Goal: Task Accomplishment & Management: Use online tool/utility

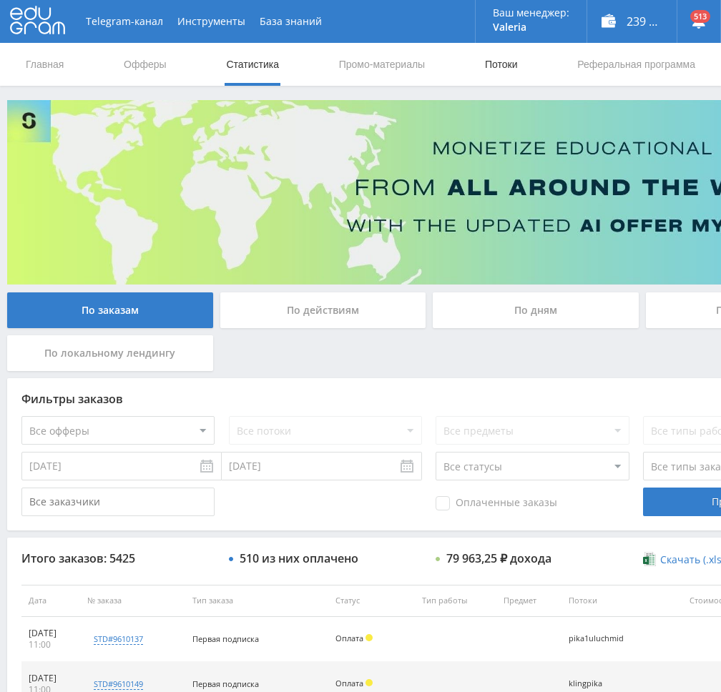
click at [510, 62] on link "Потоки" at bounding box center [502, 64] width 36 height 43
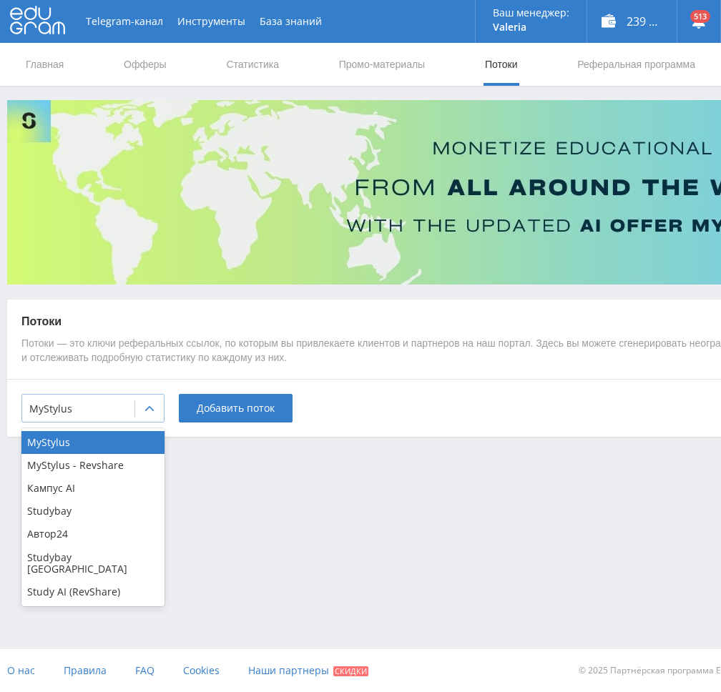
click at [123, 411] on div at bounding box center [78, 409] width 98 height 14
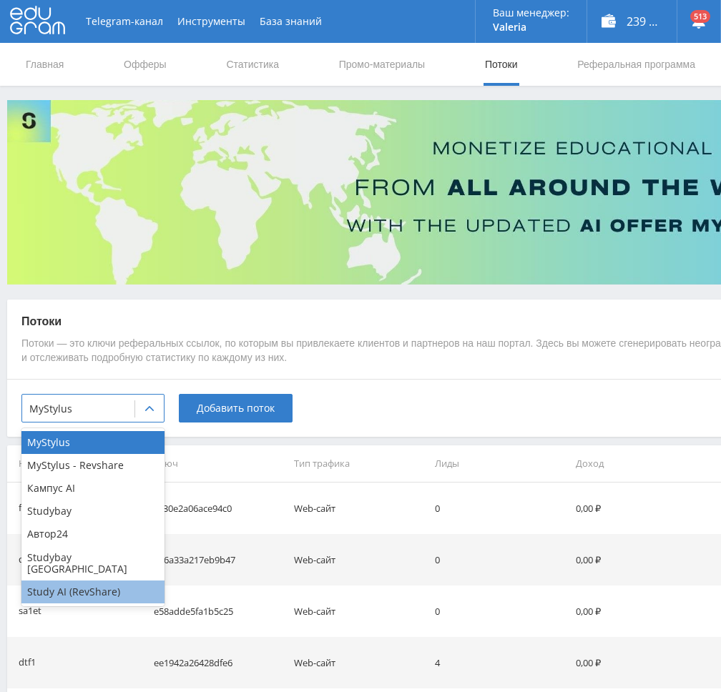
click at [75, 582] on div "Study AI (RevShare)" at bounding box center [92, 592] width 143 height 23
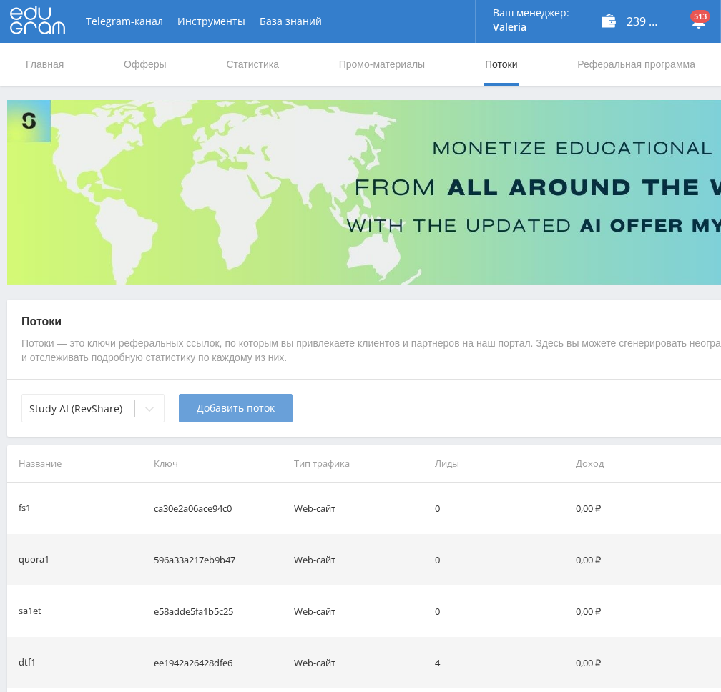
click at [260, 422] on button "Добавить поток" at bounding box center [236, 408] width 114 height 29
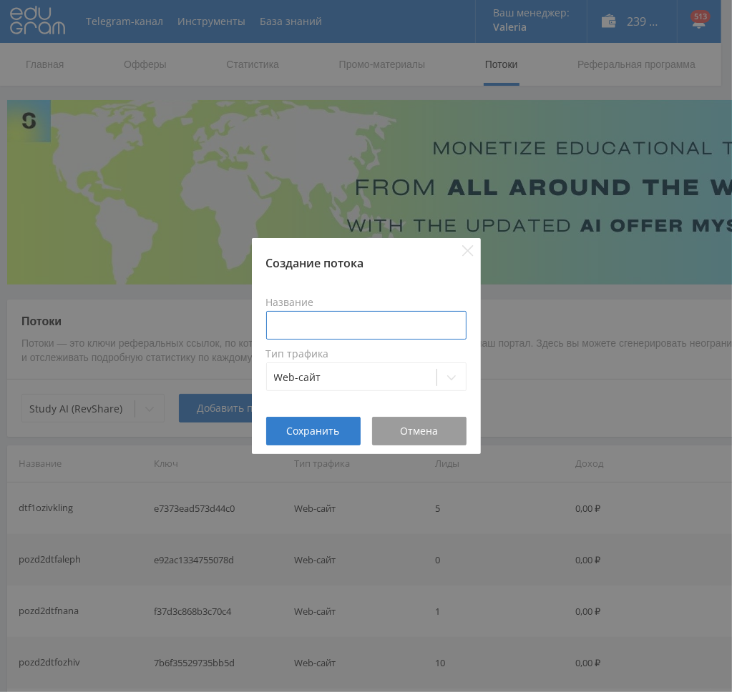
click at [327, 331] on input at bounding box center [366, 325] width 200 height 29
type input "dtf2pozdveo3"
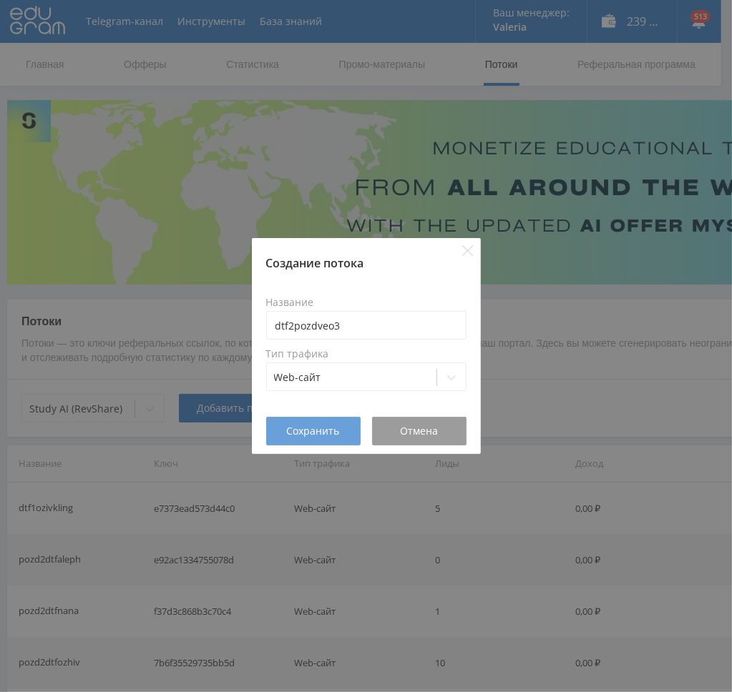
click at [315, 433] on span "Сохранить" at bounding box center [313, 431] width 53 height 11
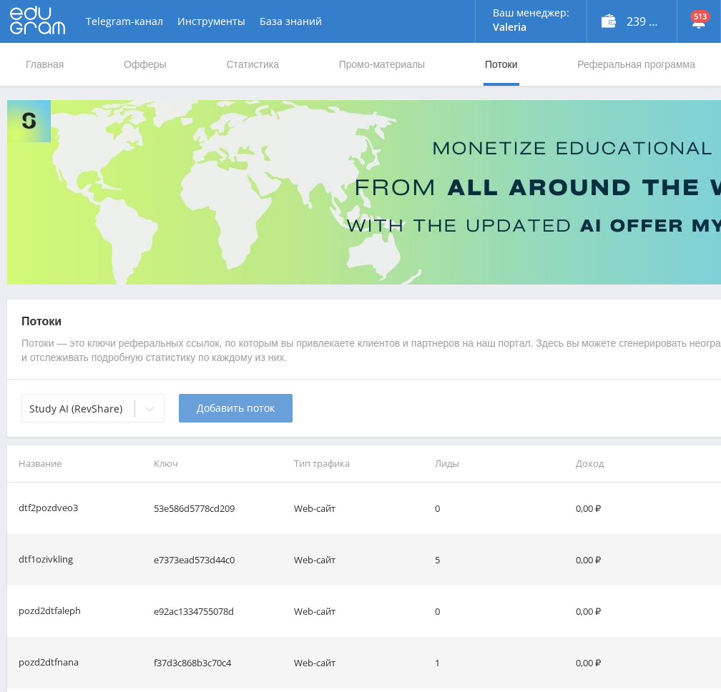
click at [225, 411] on span "Добавить поток" at bounding box center [236, 408] width 78 height 11
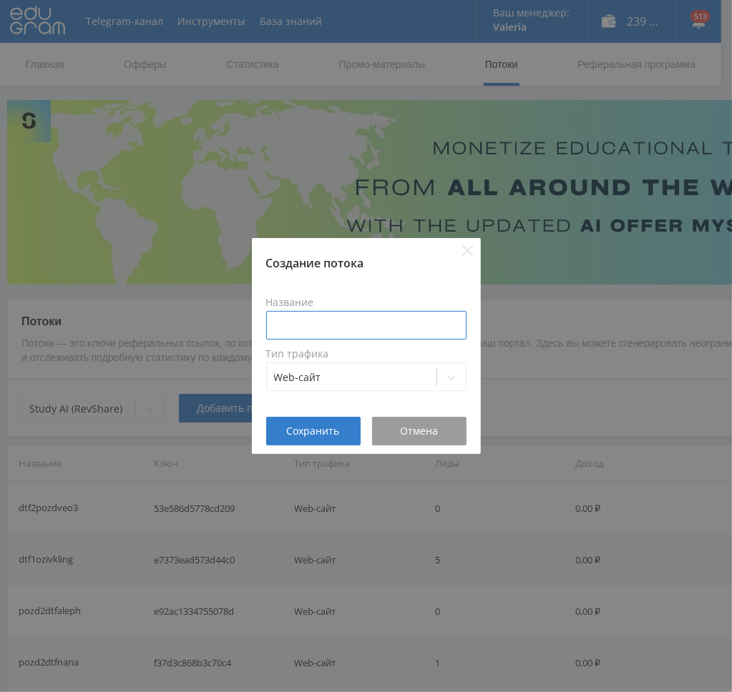
click at [335, 319] on input at bounding box center [366, 325] width 200 height 29
paste input "dtf2pozdveo3"
drag, startPoint x: 345, startPoint y: 330, endPoint x: 318, endPoint y: 329, distance: 26.5
click at [318, 329] on input "dtf2pozdveo3" at bounding box center [366, 325] width 200 height 29
drag, startPoint x: 318, startPoint y: 330, endPoint x: 172, endPoint y: 325, distance: 146.0
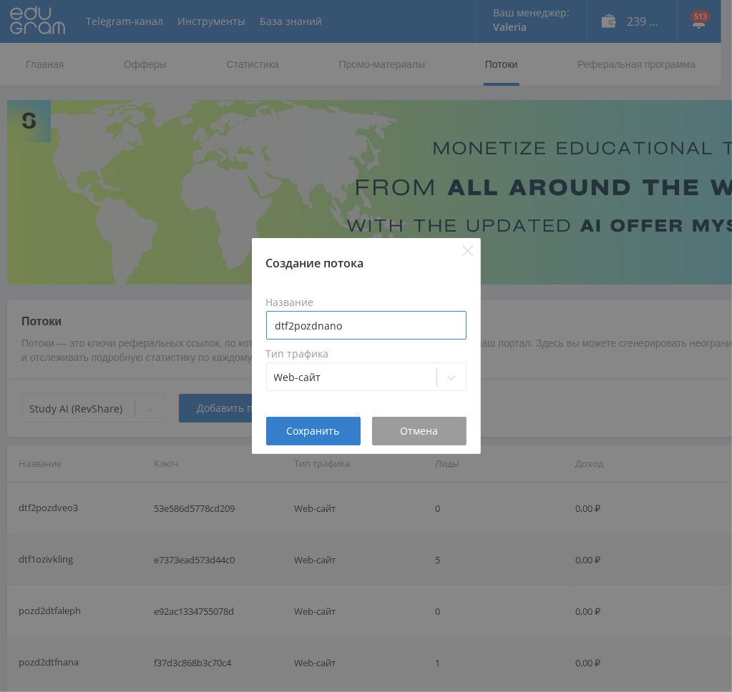
click at [172, 325] on div "Создание потока Название dtf2pozdnano Тип трафика Web-сайт Сохранить Отмена" at bounding box center [366, 346] width 732 height 692
type input "dtf2pozdnano"
click at [307, 431] on span "Сохранить" at bounding box center [313, 431] width 53 height 11
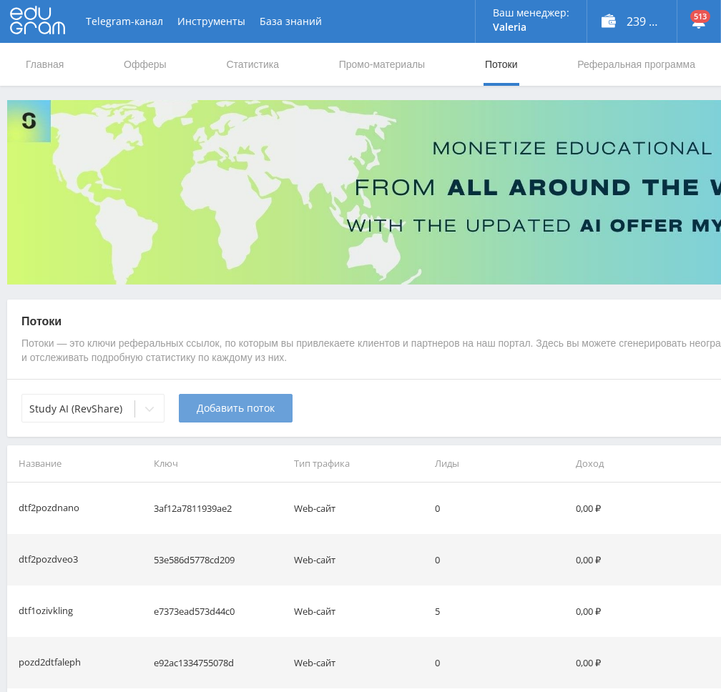
click at [237, 406] on span "Добавить поток" at bounding box center [236, 408] width 78 height 11
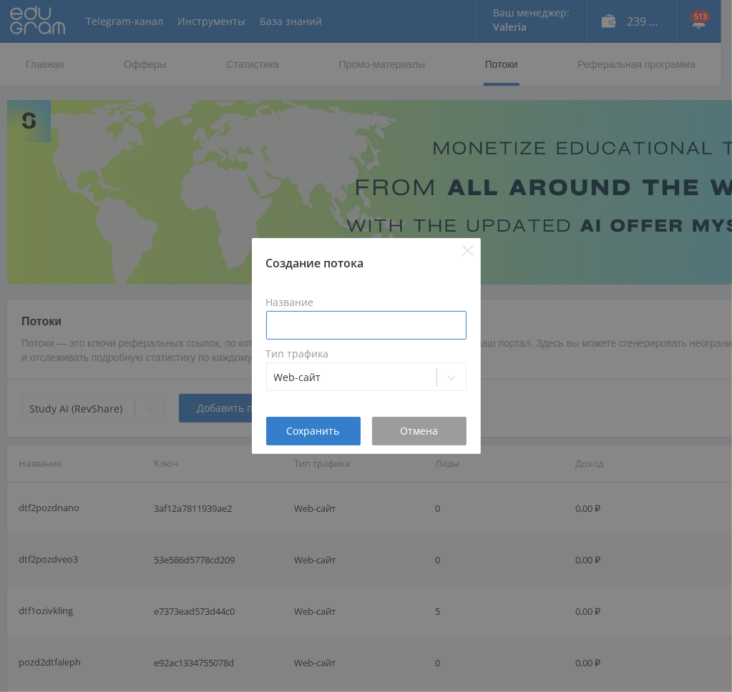
click at [360, 317] on input at bounding box center [366, 325] width 200 height 29
paste input "dtf2pozd"
type input "dtf2pozdgpt5"
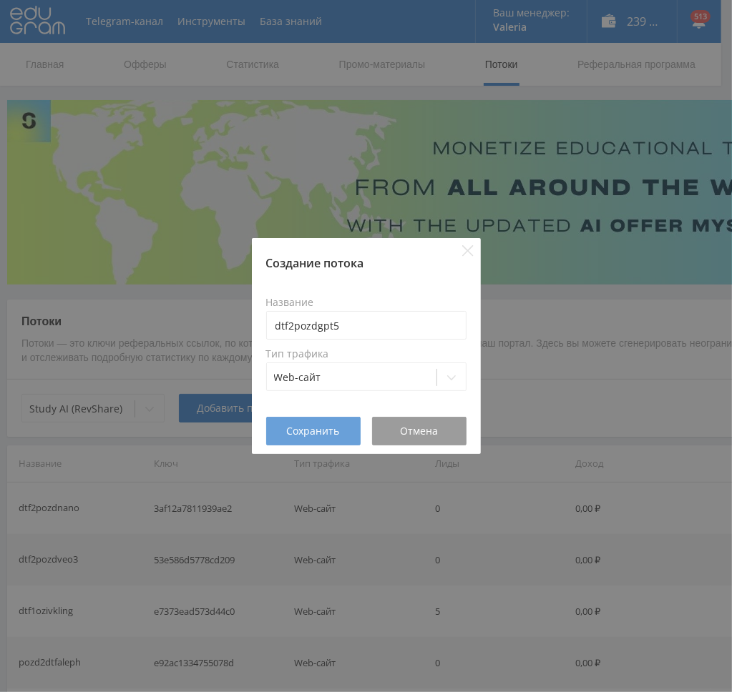
click at [322, 426] on span "Сохранить" at bounding box center [313, 431] width 53 height 11
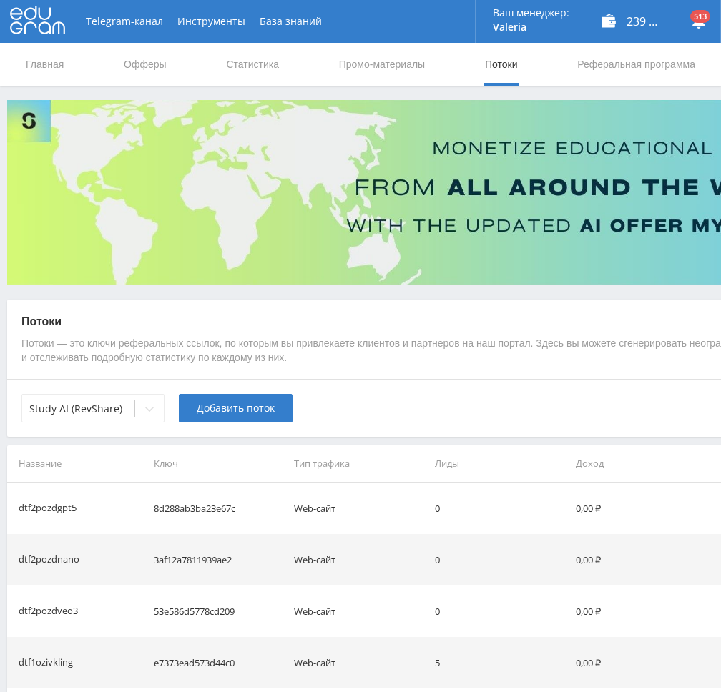
click at [221, 410] on span "Добавить поток" at bounding box center [236, 408] width 78 height 11
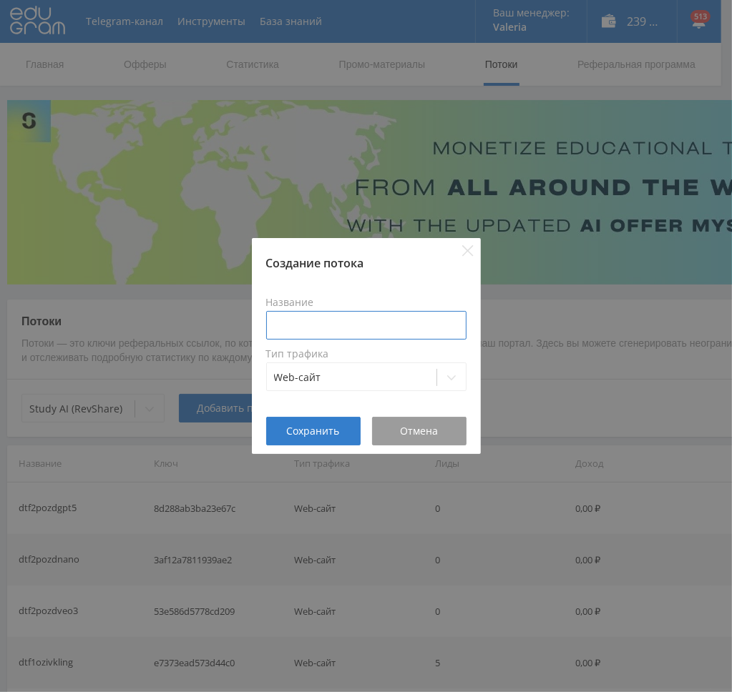
click at [331, 321] on input at bounding box center [366, 325] width 200 height 29
paste input "dtf2pozd"
type input "dtf2pozdozhiv"
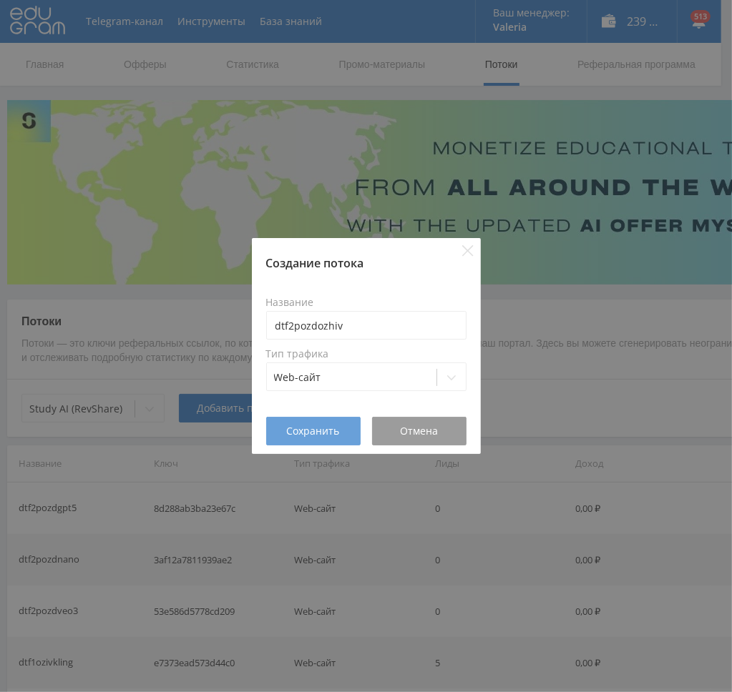
click at [321, 433] on span "Сохранить" at bounding box center [313, 431] width 53 height 11
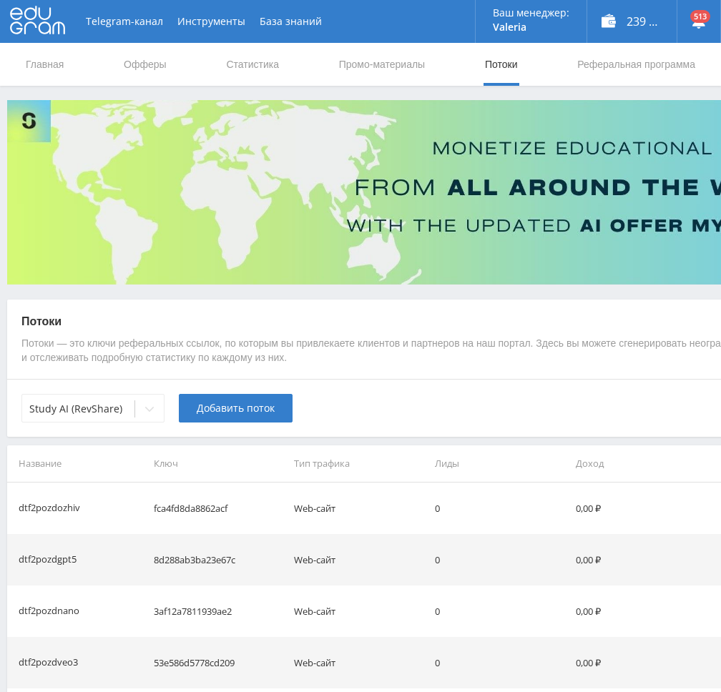
click at [215, 411] on span "Добавить поток" at bounding box center [236, 408] width 78 height 11
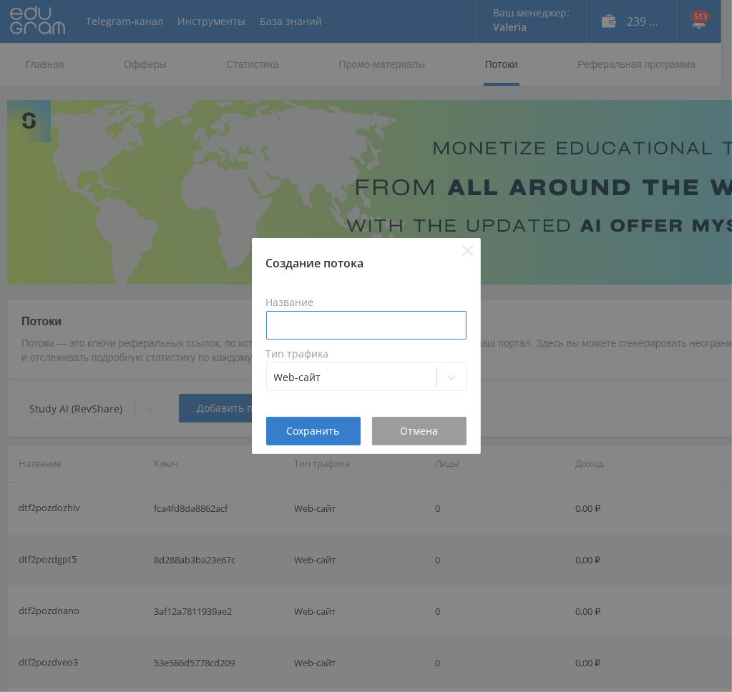
click at [362, 334] on input at bounding box center [366, 325] width 200 height 29
paste input "dtf2pozd"
type input "dtf2pozdhigg"
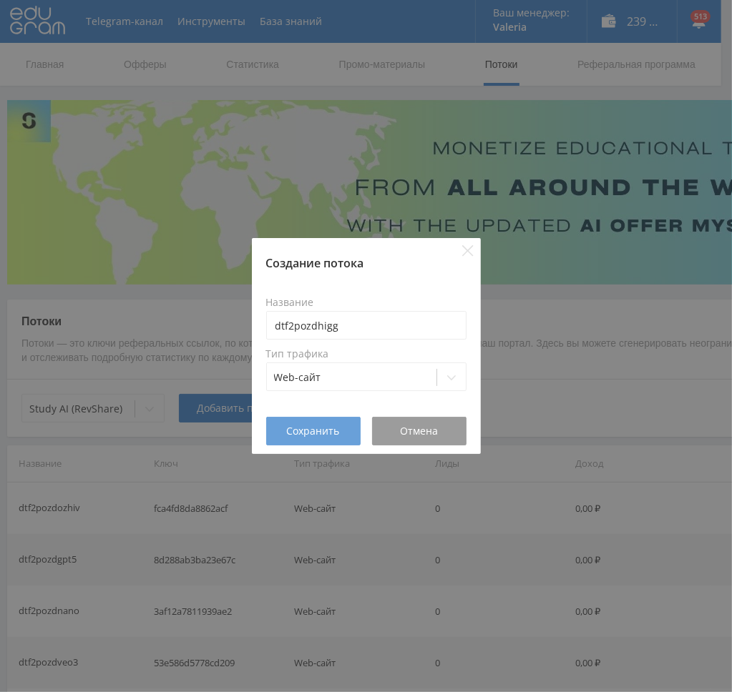
click at [300, 438] on button "Сохранить" at bounding box center [313, 431] width 94 height 29
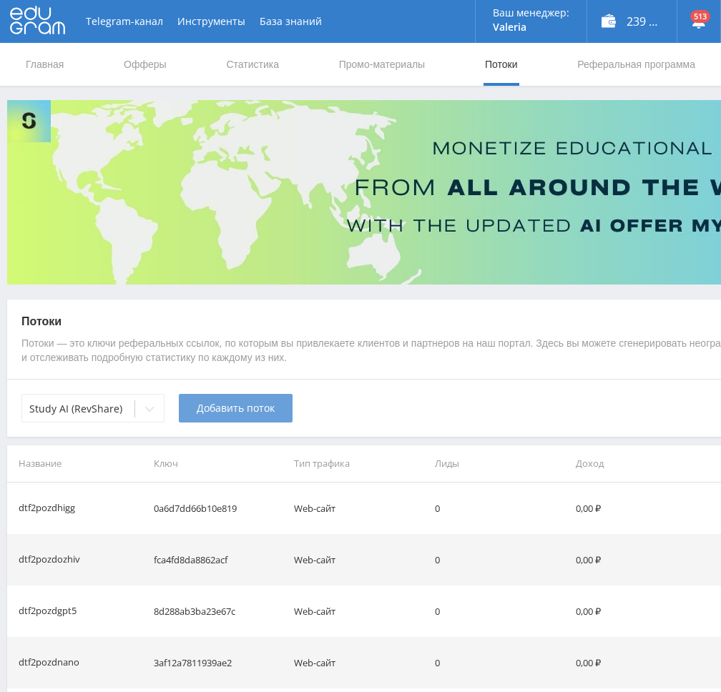
click at [229, 417] on button "Добавить поток" at bounding box center [236, 408] width 114 height 29
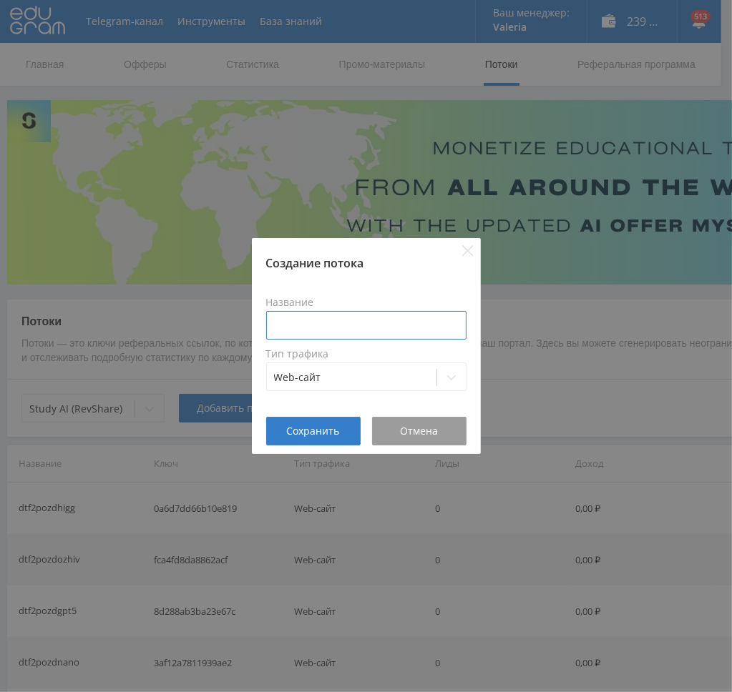
click at [348, 318] on input at bounding box center [366, 325] width 200 height 29
paste input "dtf2pozd"
type input "dtf2pozdkling"
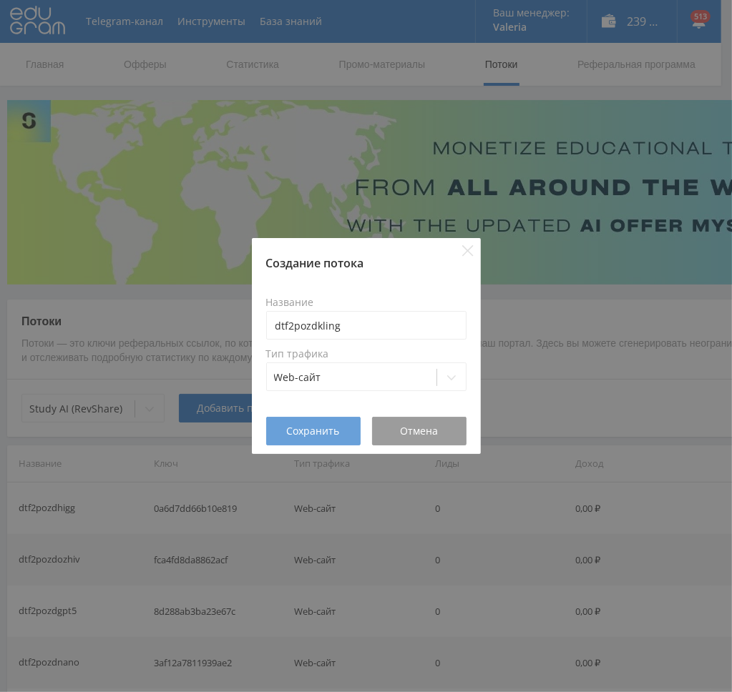
click at [328, 426] on span "Сохранить" at bounding box center [313, 431] width 53 height 11
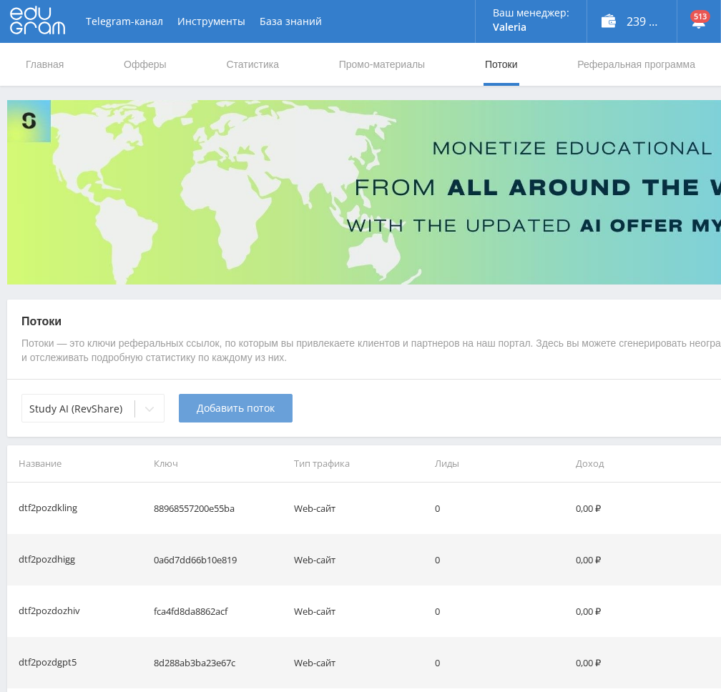
click at [238, 413] on span "Добавить поток" at bounding box center [236, 408] width 78 height 11
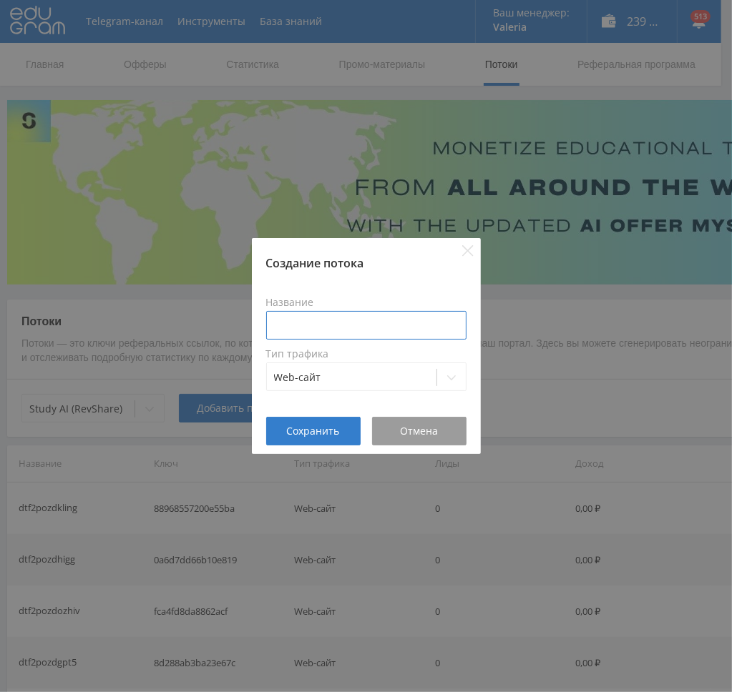
click at [342, 330] on input at bounding box center [366, 325] width 200 height 29
paste input "dtf2pozd"
type input "dtf2pozdopenai"
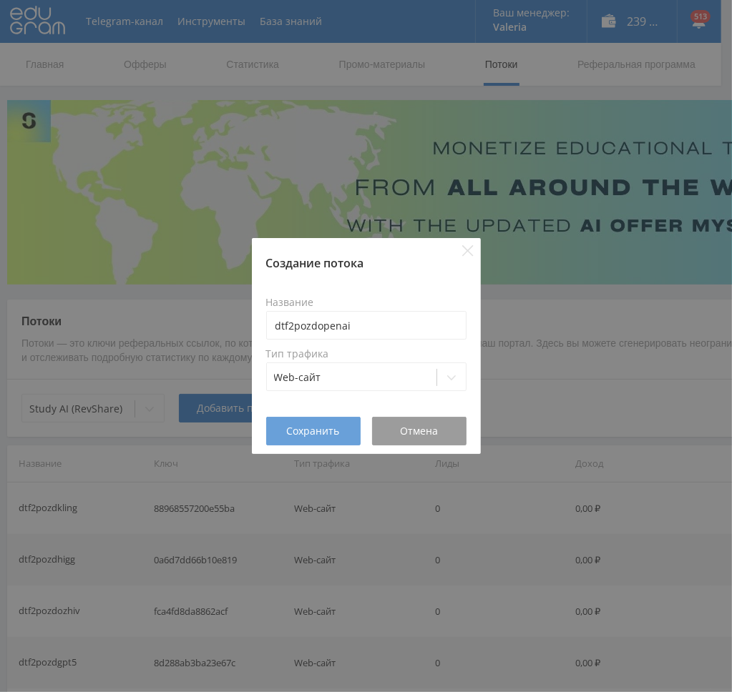
click at [310, 434] on span "Сохранить" at bounding box center [313, 431] width 53 height 11
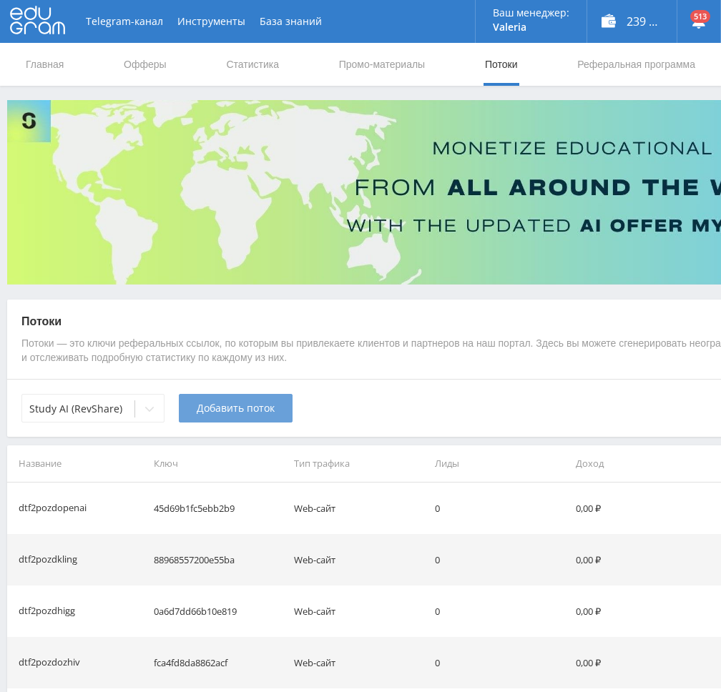
click at [232, 410] on span "Добавить поток" at bounding box center [236, 408] width 78 height 11
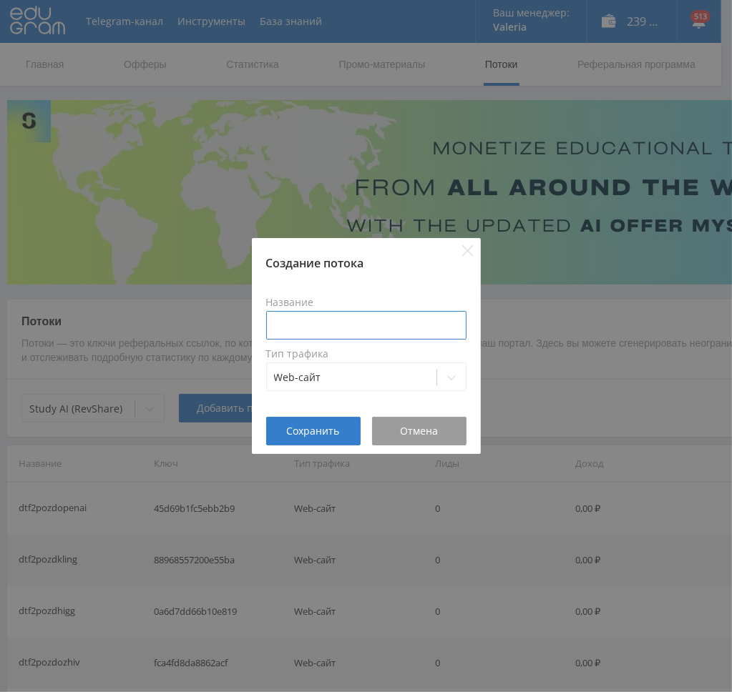
click at [355, 327] on input at bounding box center [366, 325] width 200 height 29
paste input "dtf2pozd"
type input "dtf2pozdaleph"
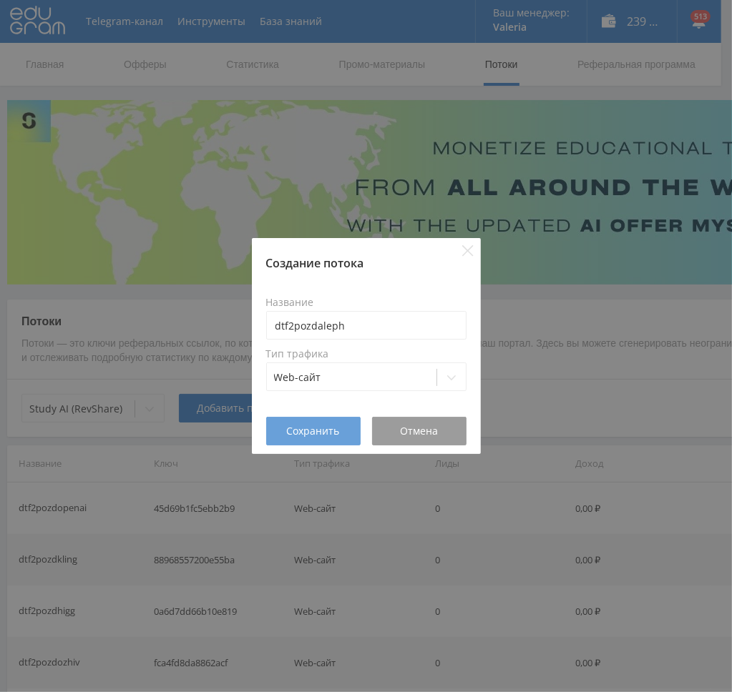
click at [315, 437] on span "Сохранить" at bounding box center [313, 431] width 53 height 11
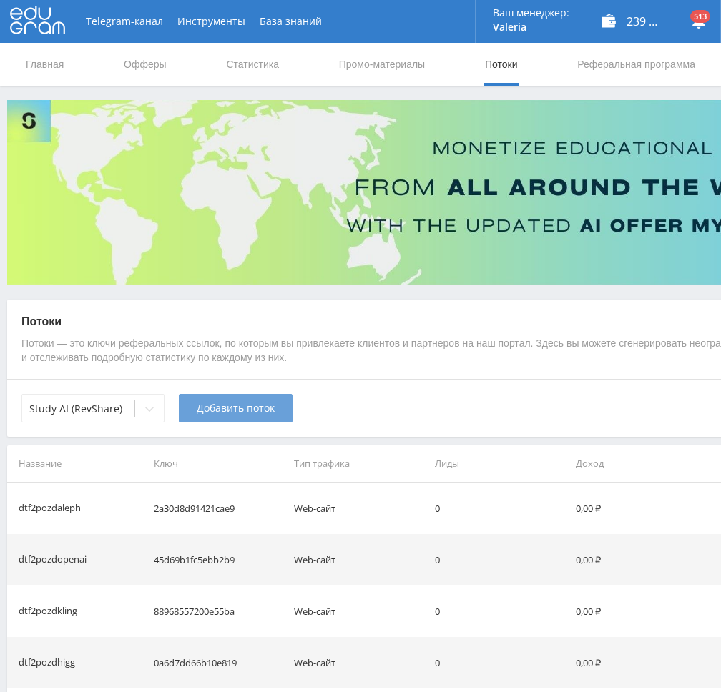
click at [217, 411] on span "Добавить поток" at bounding box center [236, 408] width 78 height 11
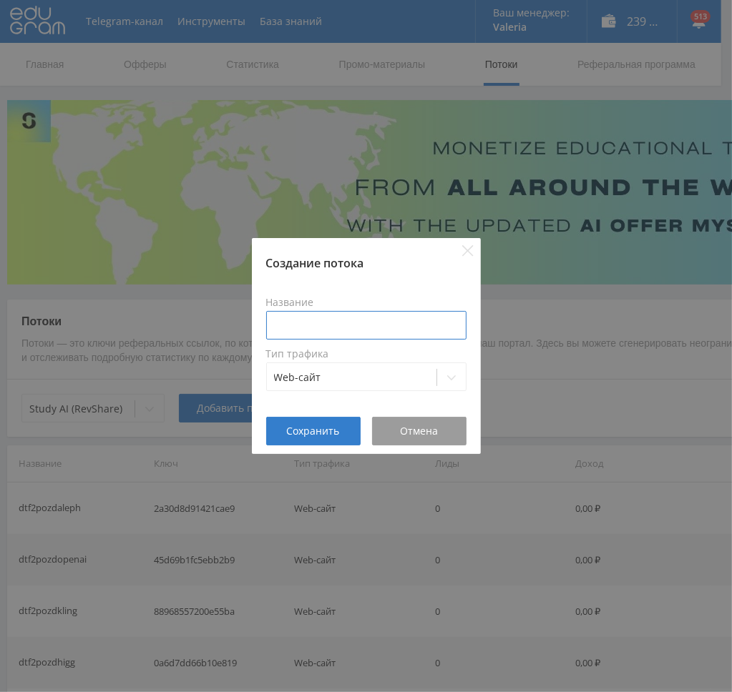
click at [343, 328] on input at bounding box center [366, 325] width 200 height 29
paste input "dtf2pozd"
type input "dtf2pozdmid"
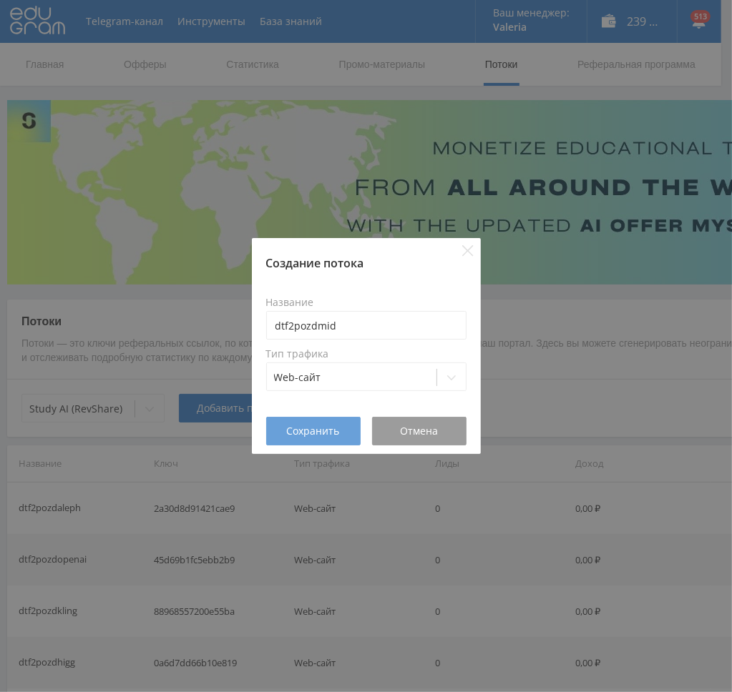
click at [333, 426] on span "Сохранить" at bounding box center [313, 431] width 53 height 11
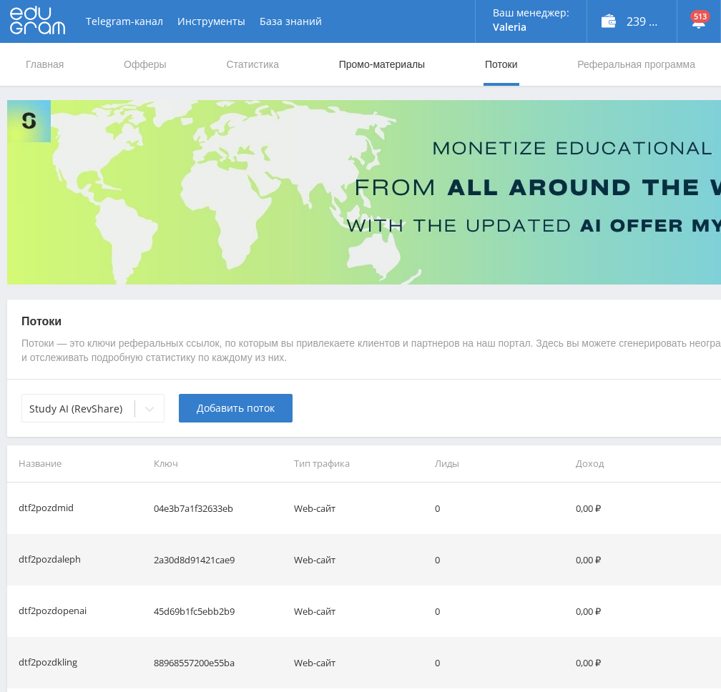
click at [357, 62] on link "Промо-материалы" at bounding box center [382, 64] width 89 height 43
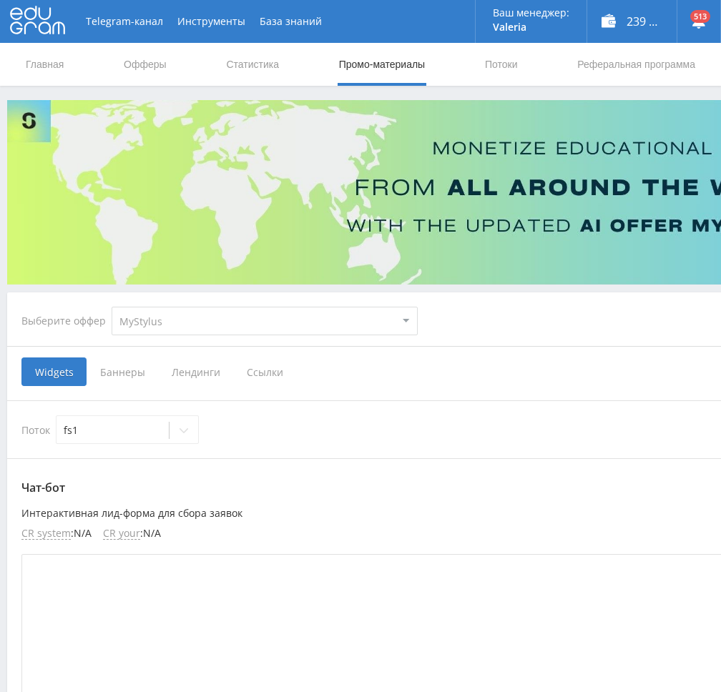
click at [216, 325] on select "MyStylus MyStylus - Revshare Кампус AI Studybay Автор24 Studybay [GEOGRAPHIC_DA…" at bounding box center [265, 321] width 306 height 29
select select "376"
click at [112, 307] on select "MyStylus MyStylus - Revshare Кампус AI Studybay Автор24 Studybay [GEOGRAPHIC_DA…" at bounding box center [265, 321] width 306 height 29
select select "376"
click at [97, 374] on span "Ссылки" at bounding box center [119, 372] width 64 height 29
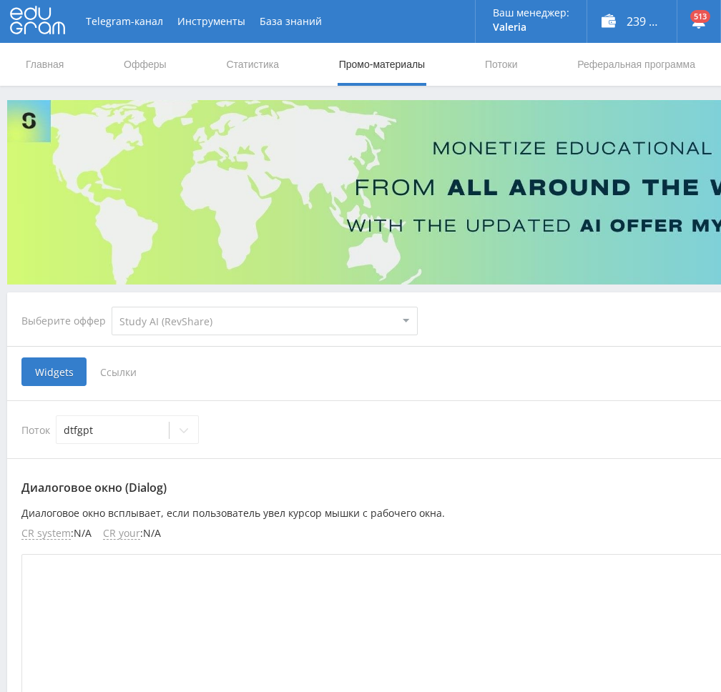
click at [0, 0] on input "Ссылки" at bounding box center [0, 0] width 0 height 0
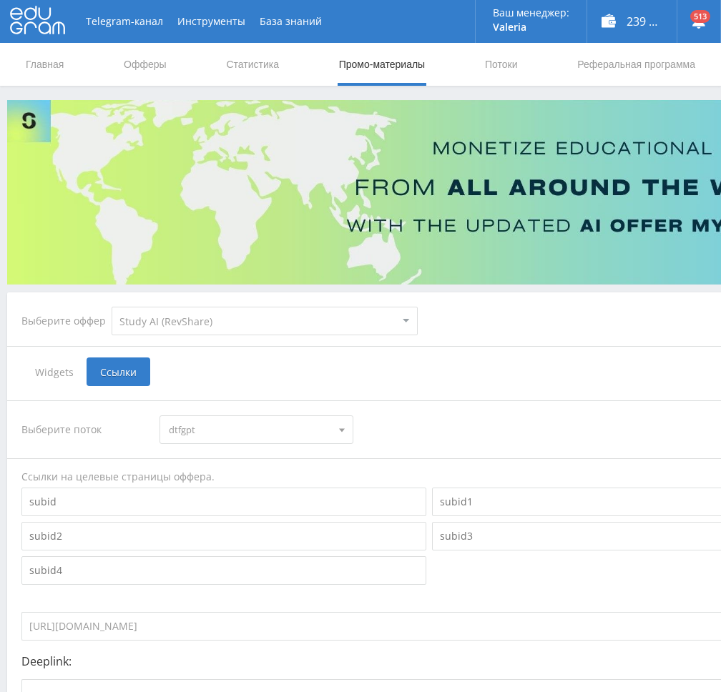
click at [338, 428] on div at bounding box center [341, 429] width 21 height 27
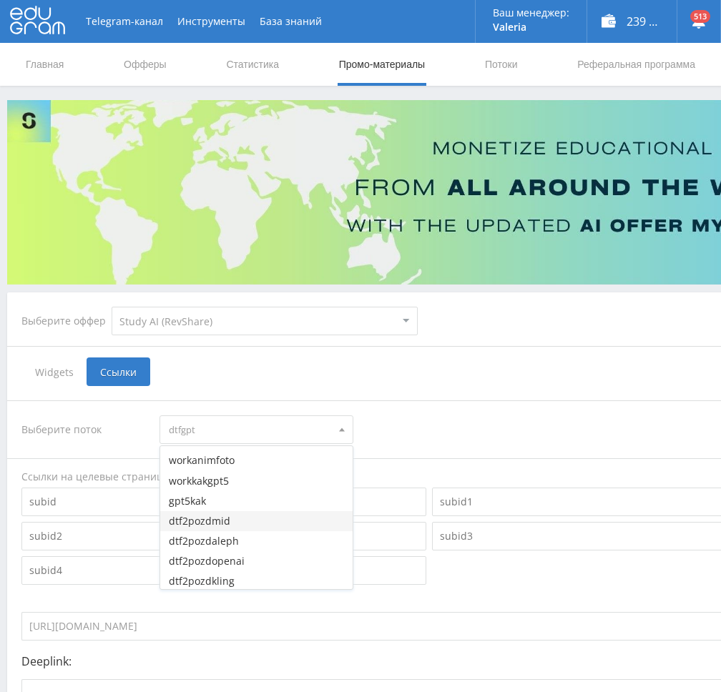
click at [239, 520] on button "dtf2pozdmid" at bounding box center [256, 521] width 192 height 20
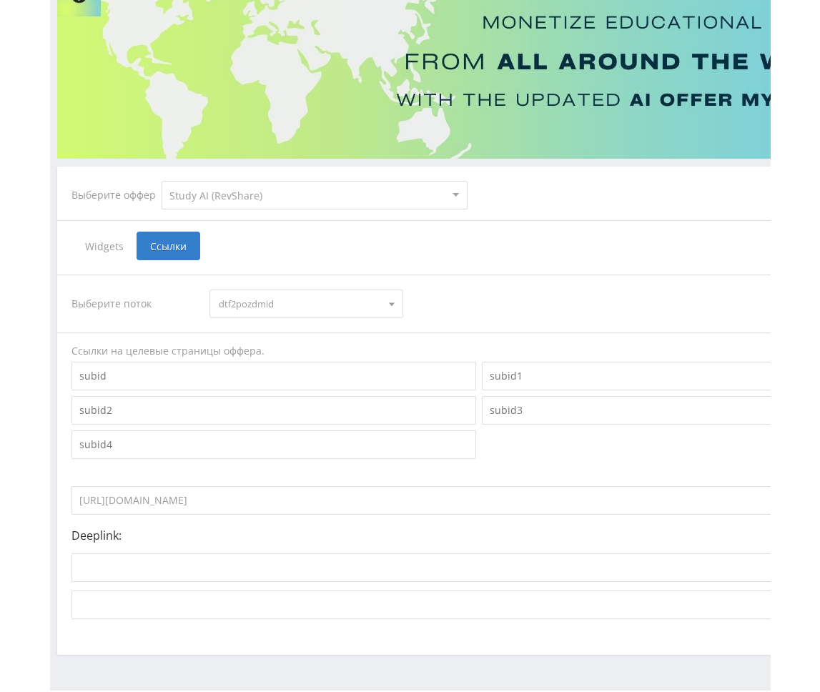
scroll to position [167, 0]
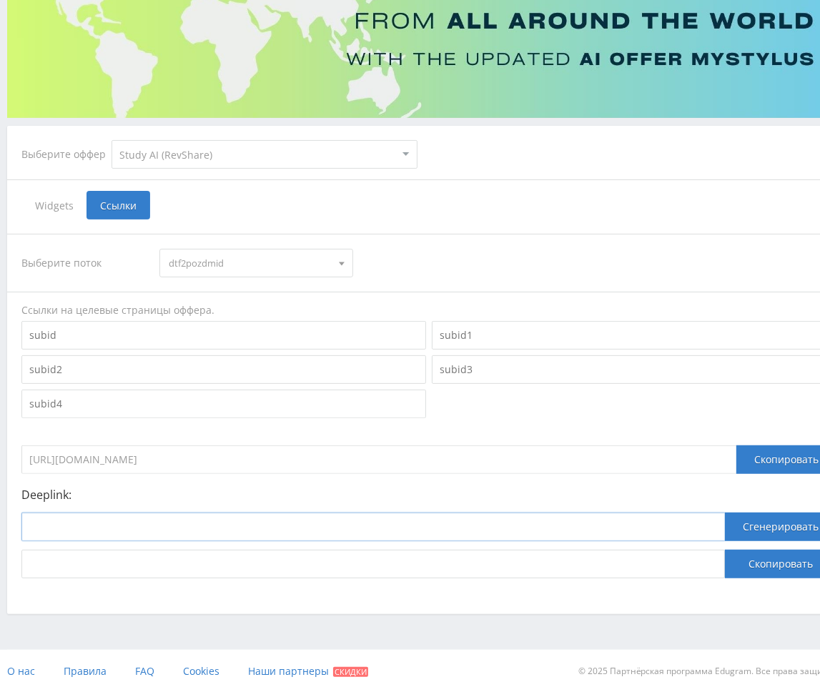
drag, startPoint x: 421, startPoint y: 529, endPoint x: 590, endPoint y: 529, distance: 169.5
click at [421, 529] on input at bounding box center [373, 527] width 704 height 29
paste input "[URL]"
type input "[URL]"
click at [720, 536] on button "Сгенерировать" at bounding box center [781, 527] width 112 height 29
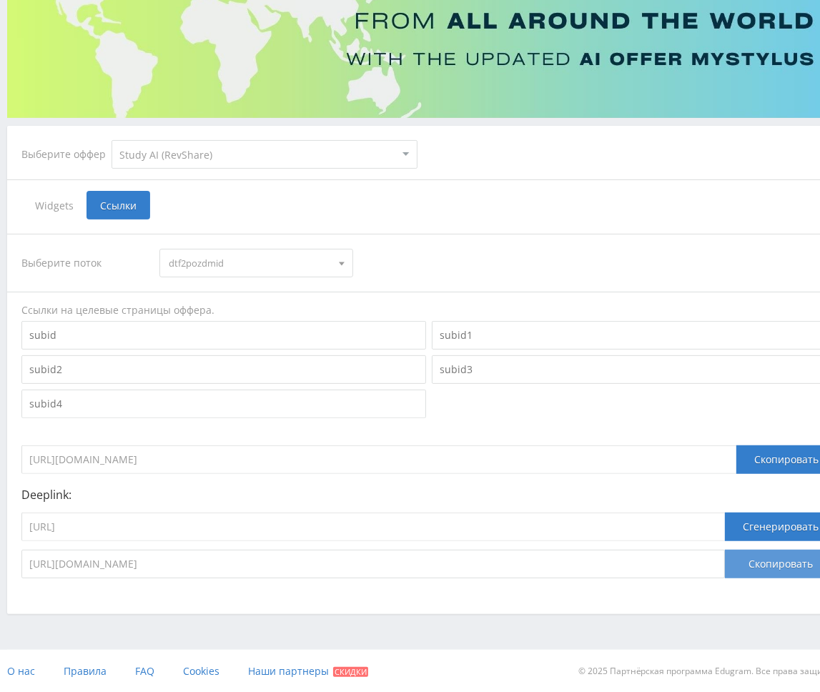
click at [720, 561] on button "Скопировать" at bounding box center [781, 564] width 112 height 29
click at [280, 270] on span "dtf2pozdmid" at bounding box center [250, 263] width 162 height 27
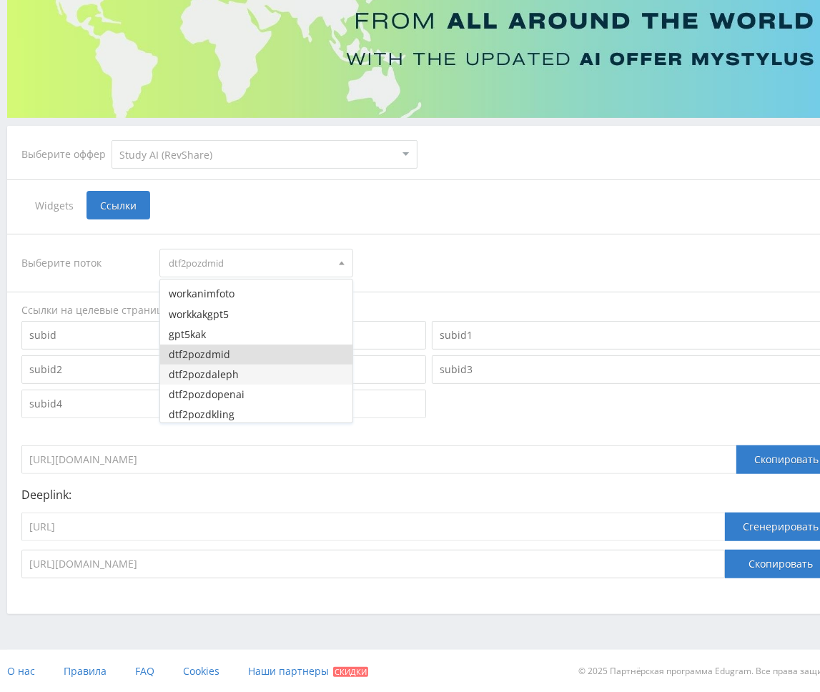
click at [265, 379] on button "dtf2pozdaleph" at bounding box center [256, 375] width 192 height 20
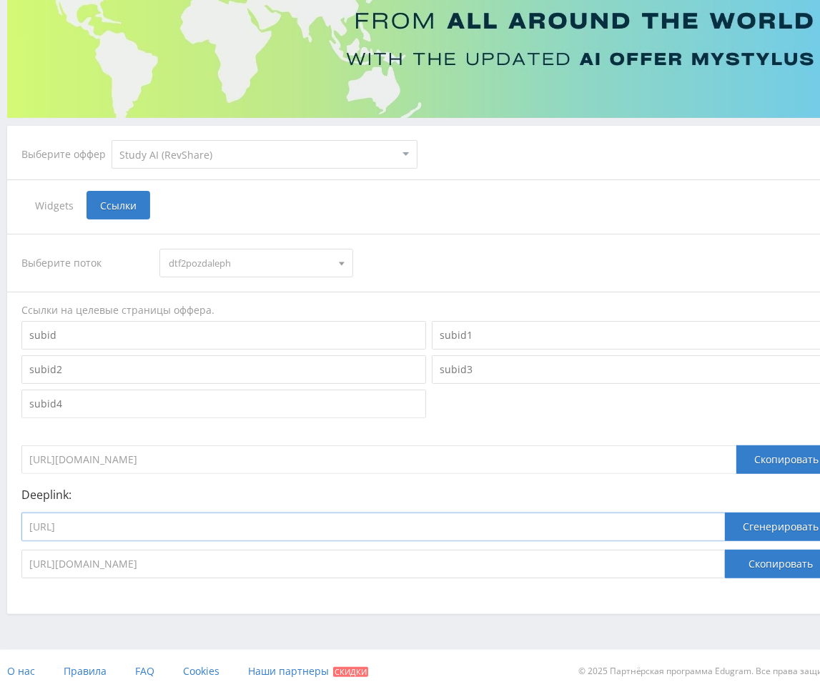
click at [308, 529] on input "[URL]" at bounding box center [373, 527] width 704 height 29
paste input "aleph_video"
type input "[URL]"
click at [720, 527] on button "Сгенерировать" at bounding box center [781, 527] width 112 height 29
click at [720, 557] on button "Скопировать" at bounding box center [781, 564] width 112 height 29
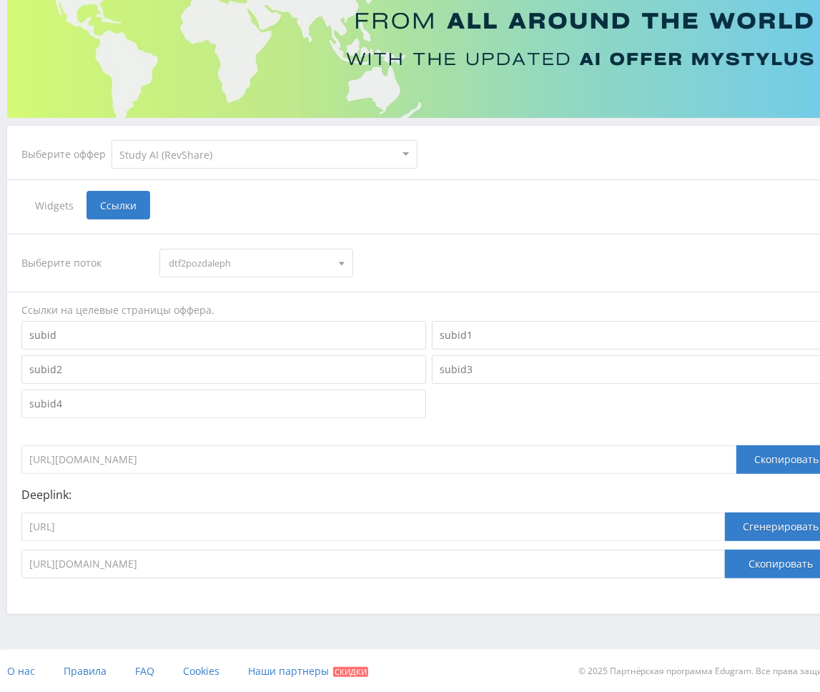
click at [241, 260] on span "dtf2pozdaleph" at bounding box center [250, 263] width 162 height 27
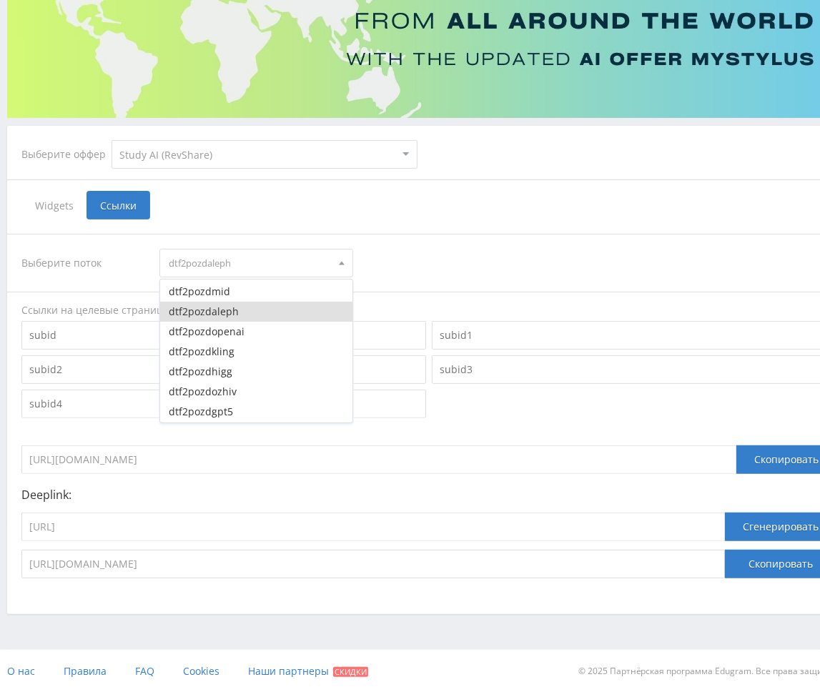
scroll to position [2539, 0]
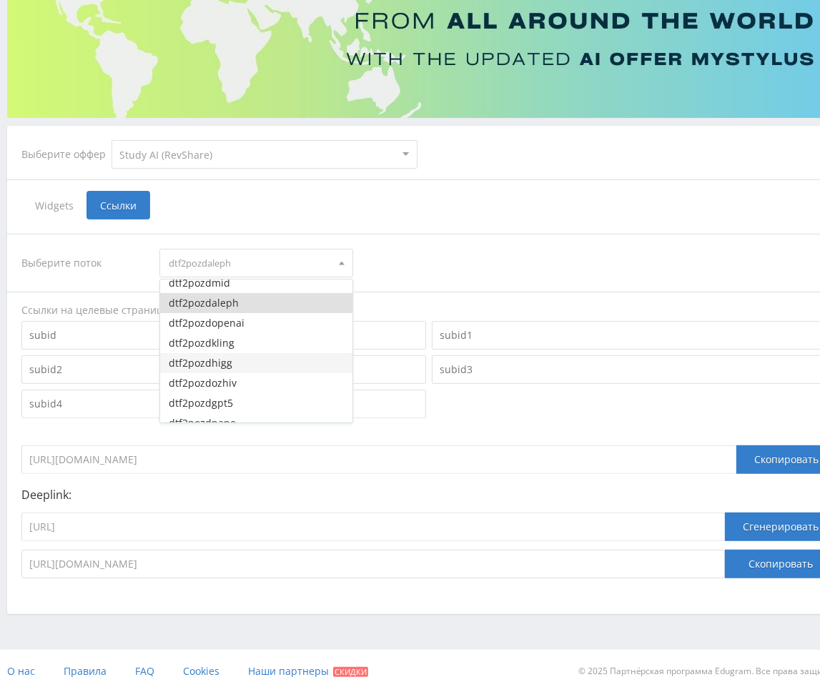
click at [249, 363] on button "dtf2pozdhigg" at bounding box center [256, 363] width 192 height 20
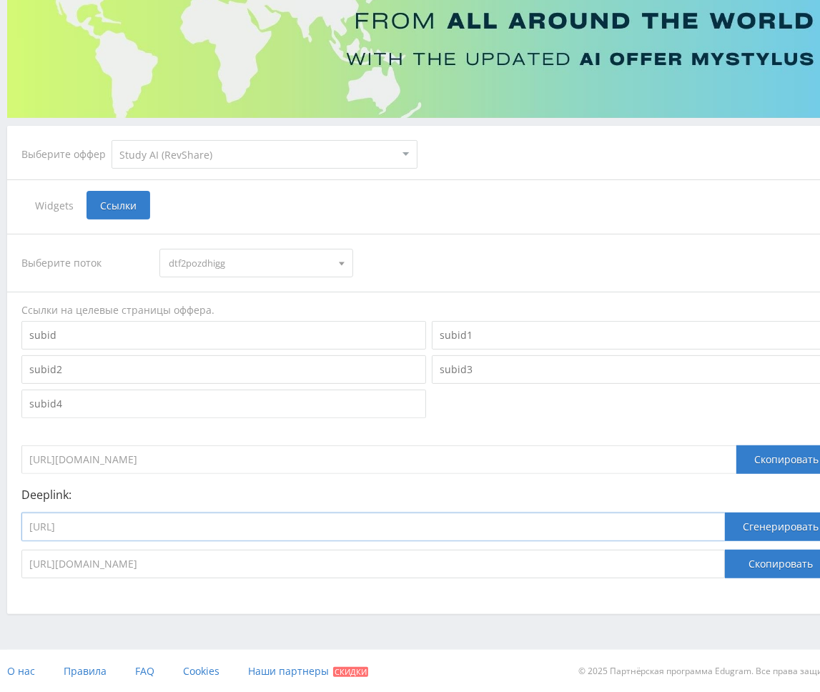
click at [230, 539] on input "[URL]" at bounding box center [373, 527] width 704 height 29
paste input "higgsfield_soul"
type input "[URL]"
click at [720, 522] on button "Сгенерировать" at bounding box center [781, 527] width 112 height 29
click at [720, 556] on button "Скопировать" at bounding box center [781, 564] width 112 height 29
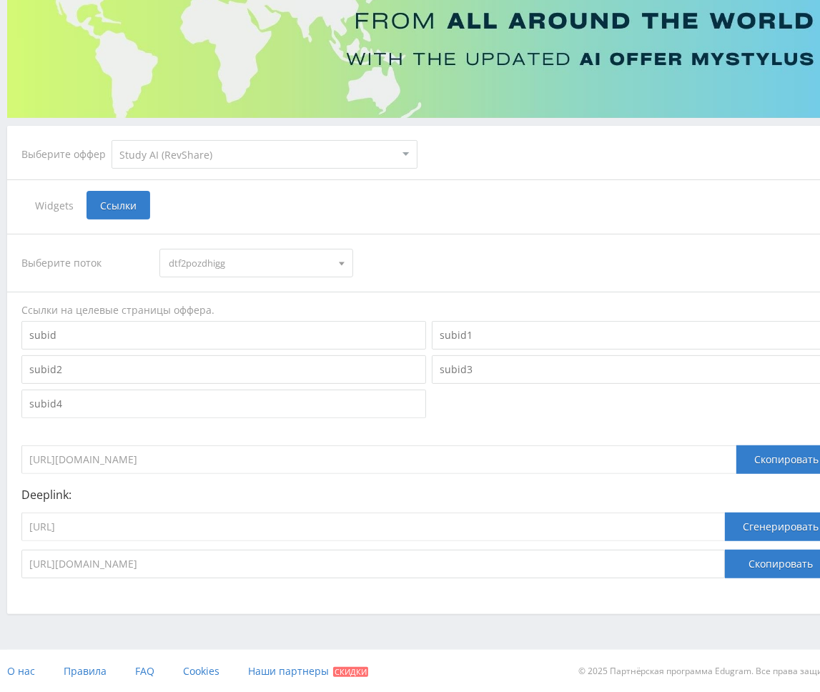
click at [232, 264] on span "dtf2pozdhigg" at bounding box center [250, 263] width 162 height 27
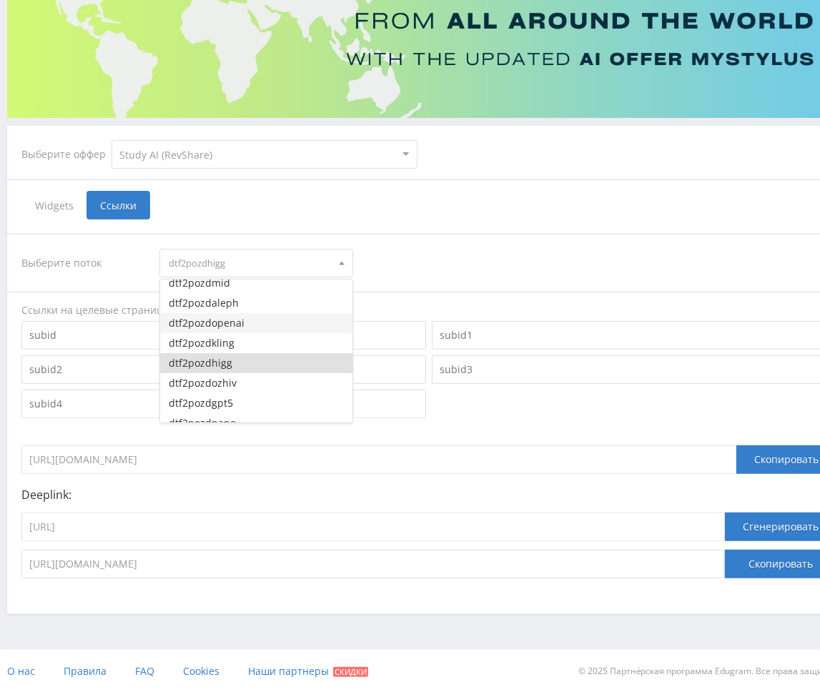
click at [224, 326] on button "dtf2pozdopenai" at bounding box center [256, 323] width 192 height 20
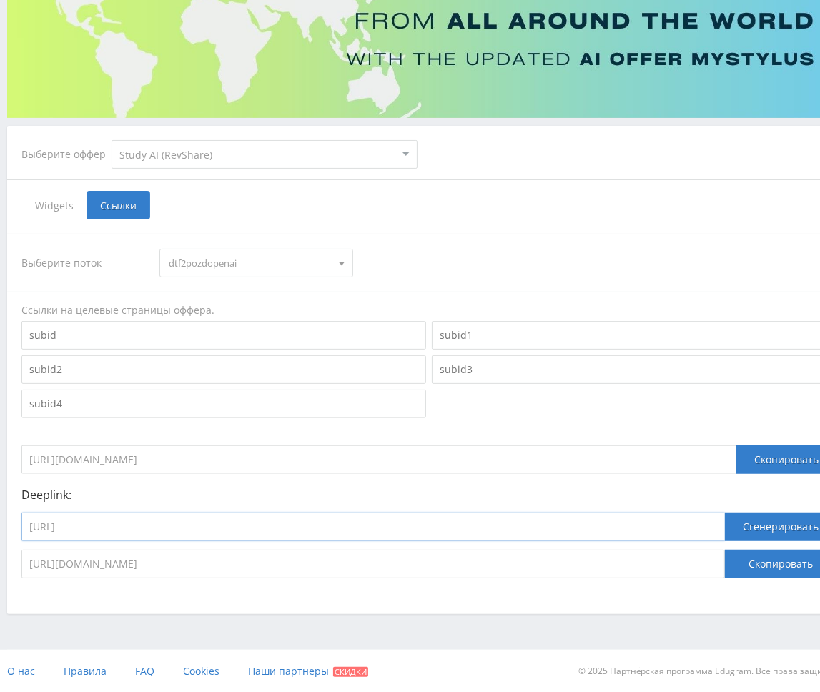
click at [244, 529] on input "[URL]" at bounding box center [373, 527] width 704 height 29
paste input "open_ai_image_bot"
type input "[URL]"
click at [720, 527] on button "Сгенерировать" at bounding box center [781, 527] width 112 height 29
click at [720, 558] on button "Скопировать" at bounding box center [781, 564] width 112 height 29
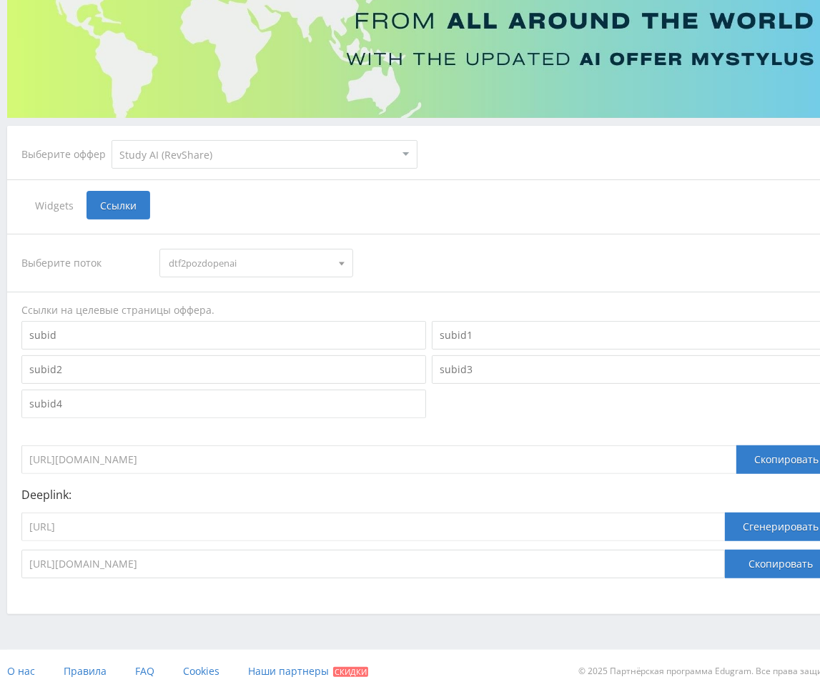
click at [237, 257] on span "dtf2pozdopenai" at bounding box center [250, 263] width 162 height 27
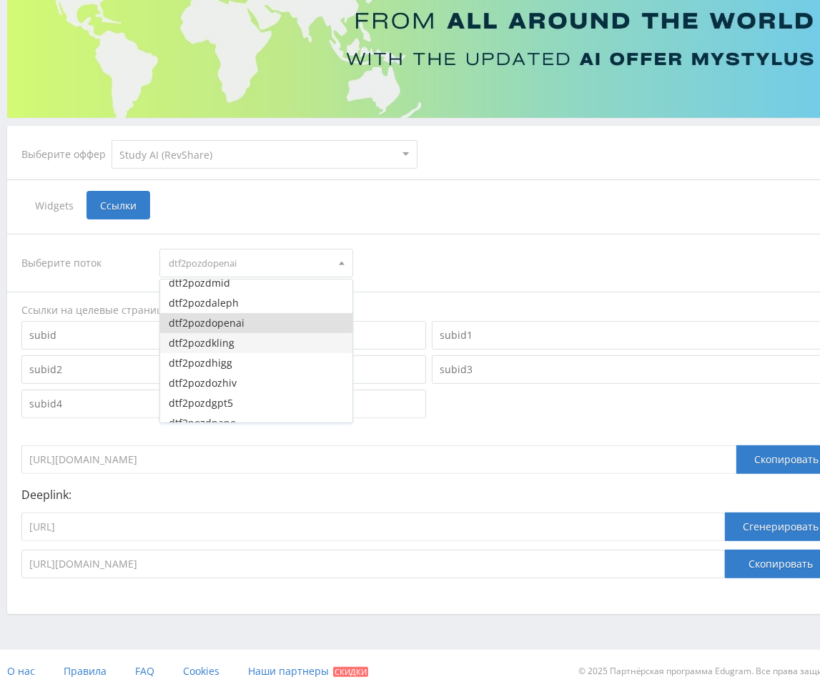
click at [232, 337] on button "dtf2pozdkling" at bounding box center [256, 343] width 192 height 20
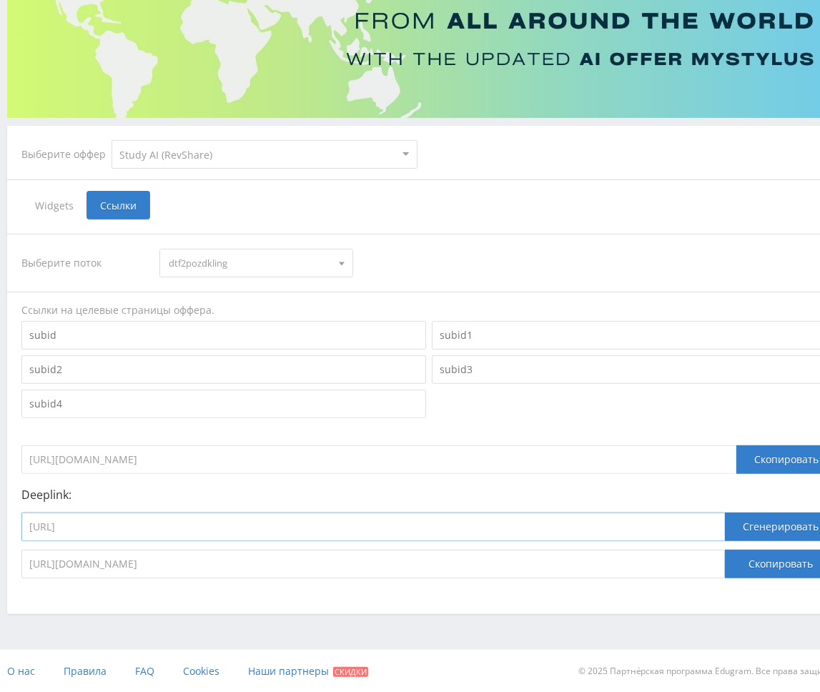
click at [275, 522] on input "[URL]" at bounding box center [373, 527] width 704 height 29
paste input "kling_2_1_master"
type input "[URL]"
click at [720, 529] on button "Сгенерировать" at bounding box center [781, 527] width 112 height 29
click at [720, 556] on button "Скопировать" at bounding box center [781, 564] width 112 height 29
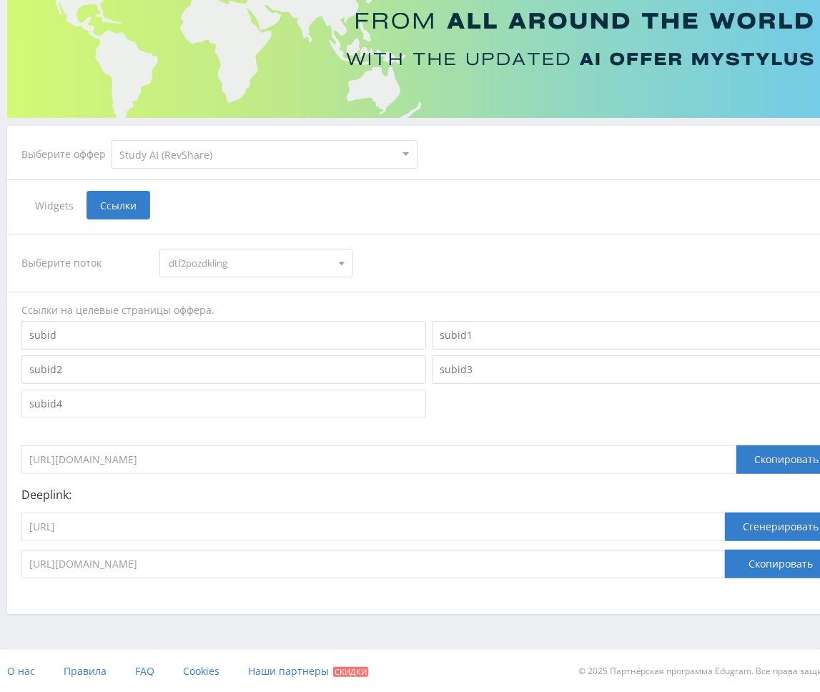
click at [244, 267] on span "dtf2pozdkling" at bounding box center [250, 263] width 162 height 27
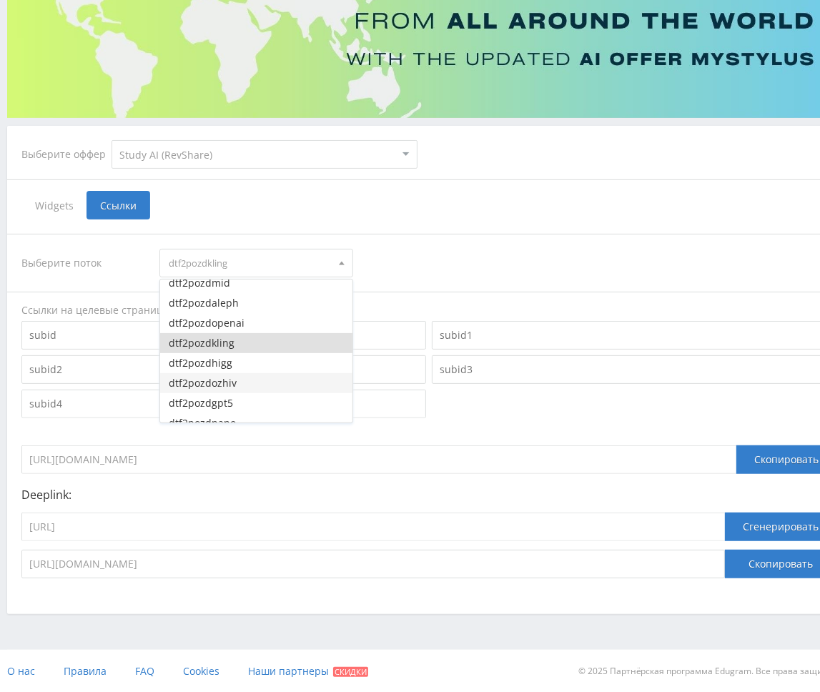
click at [245, 383] on button "dtf2pozdozhiv" at bounding box center [256, 383] width 192 height 20
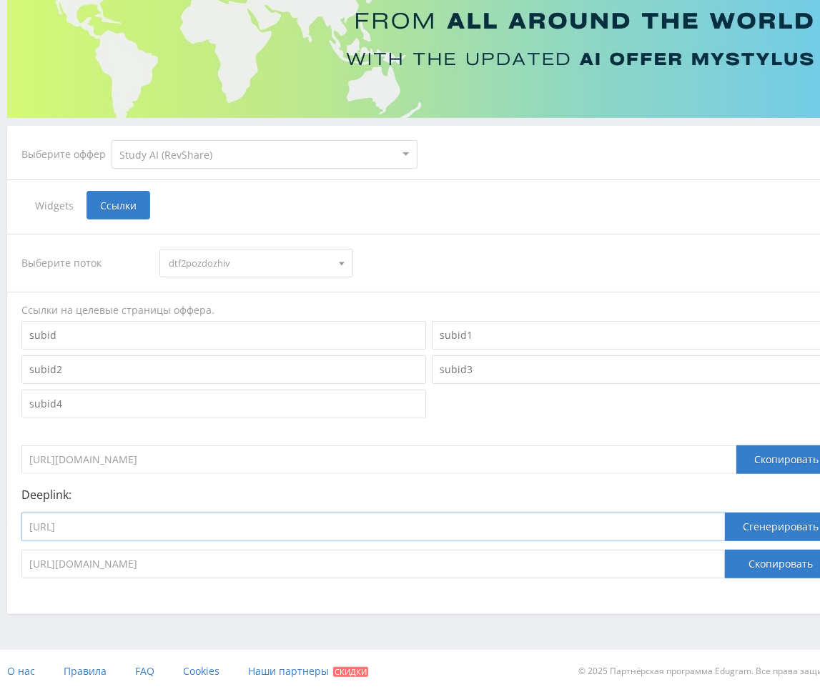
click at [180, 523] on input "[URL]" at bounding box center [373, 527] width 704 height 29
paste input "animating_image"
type input "[URL]"
click at [720, 529] on button "Сгенерировать" at bounding box center [781, 527] width 112 height 29
click at [720, 562] on button "Скопировать" at bounding box center [781, 564] width 112 height 29
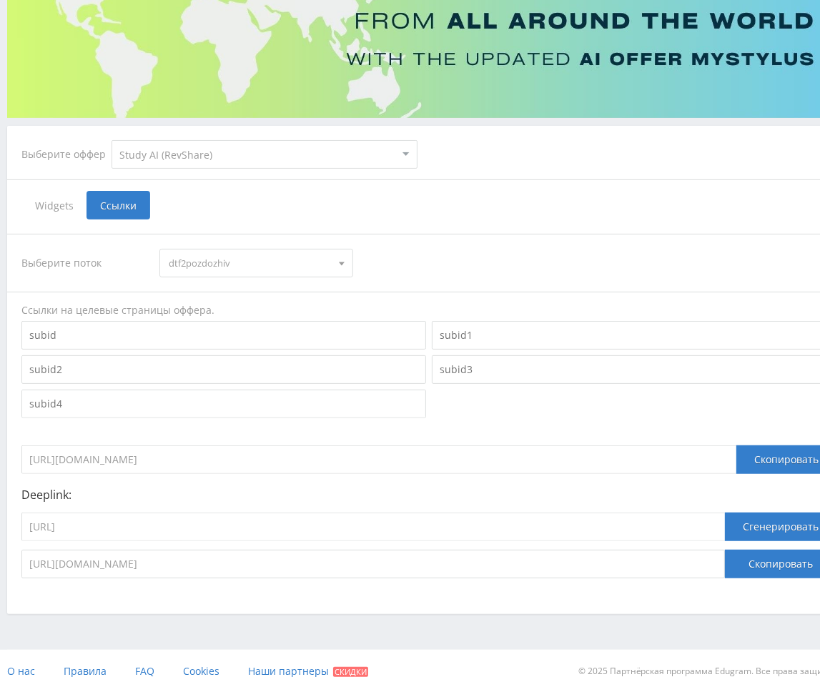
click at [284, 261] on span "dtf2pozdozhiv" at bounding box center [250, 263] width 162 height 27
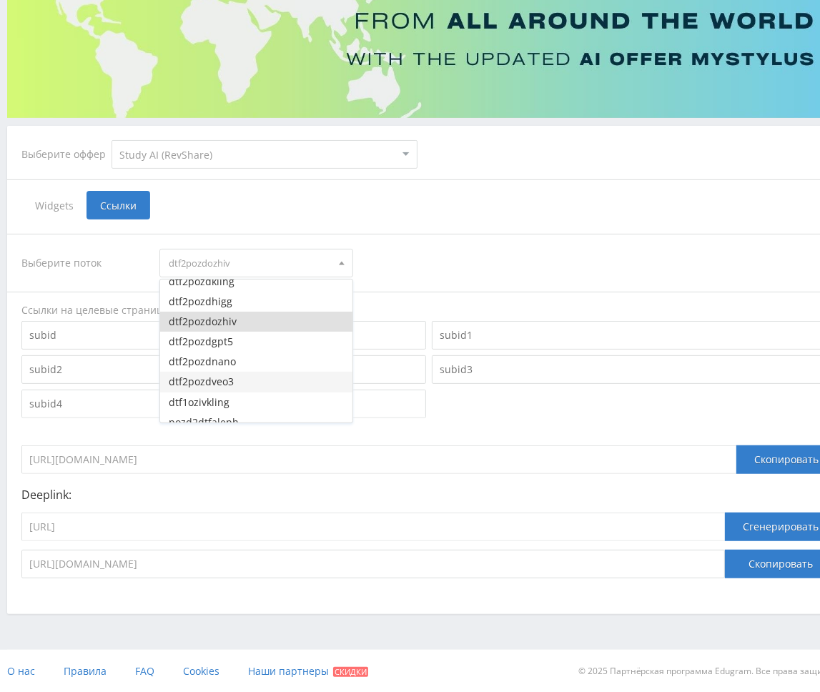
scroll to position [2610, 0]
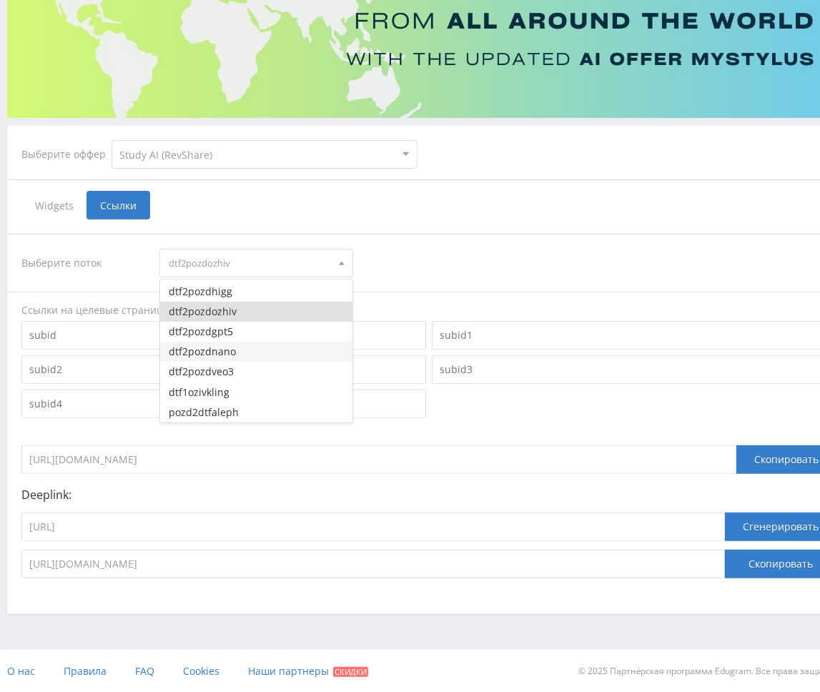
click at [253, 351] on button "dtf2pozdnano" at bounding box center [256, 352] width 192 height 20
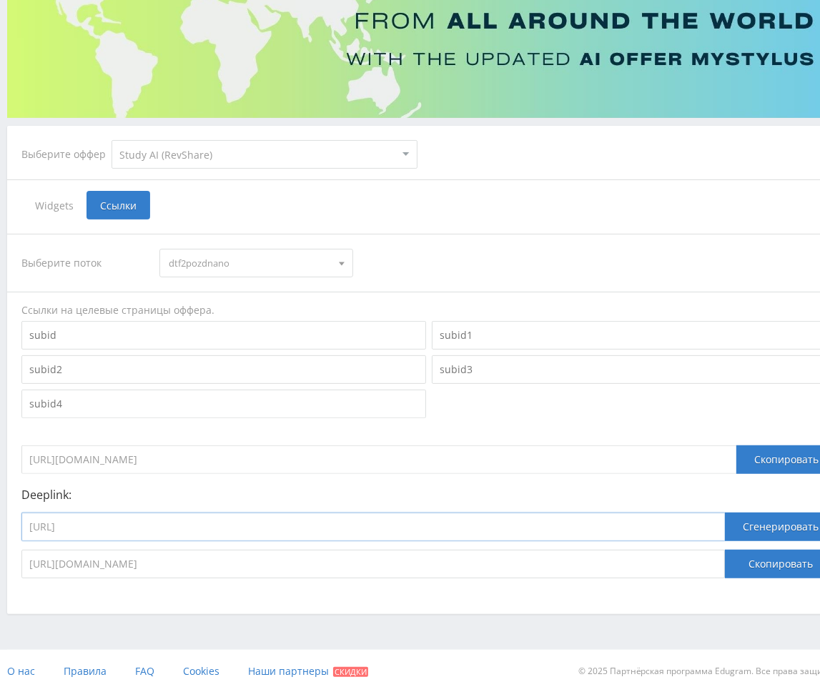
click at [229, 526] on input "[URL]" at bounding box center [373, 527] width 704 height 29
paste input "google"
type input "[URL]"
click at [720, 523] on button "Сгенерировать" at bounding box center [781, 527] width 112 height 29
click at [720, 561] on button "Скопировать" at bounding box center [781, 564] width 112 height 29
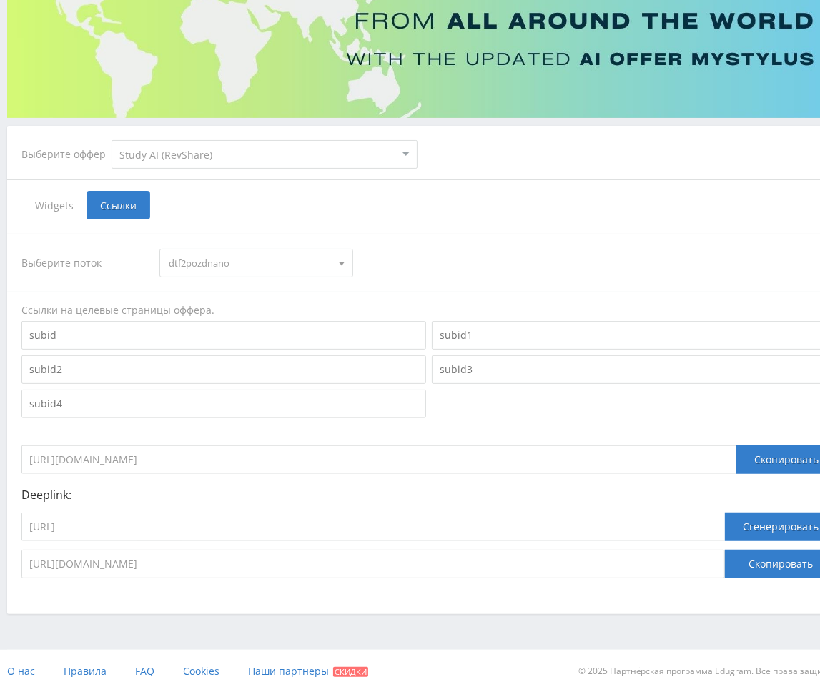
click at [216, 257] on span "dtf2pozdnano" at bounding box center [250, 263] width 162 height 27
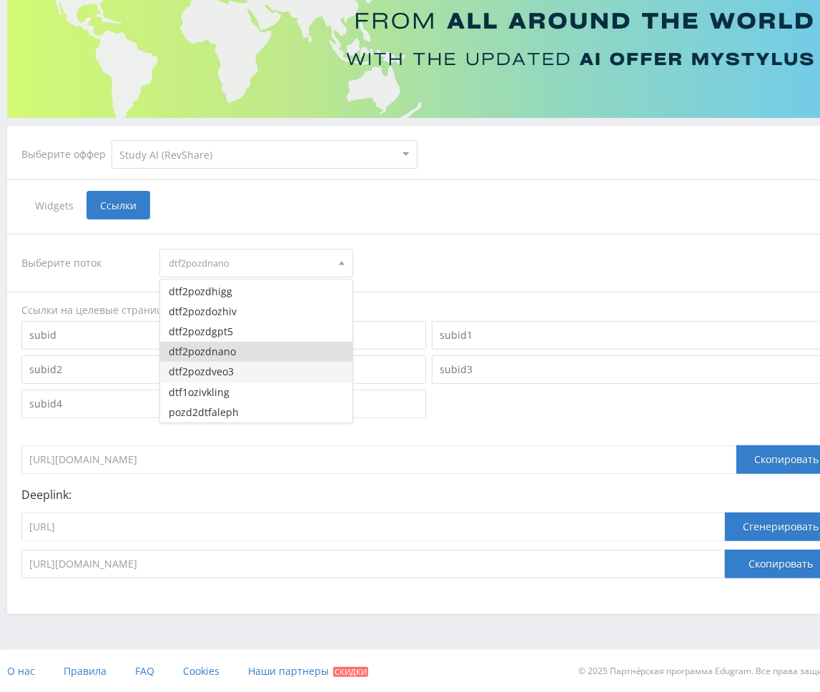
click at [237, 373] on button "dtf2pozdveo3" at bounding box center [256, 372] width 192 height 20
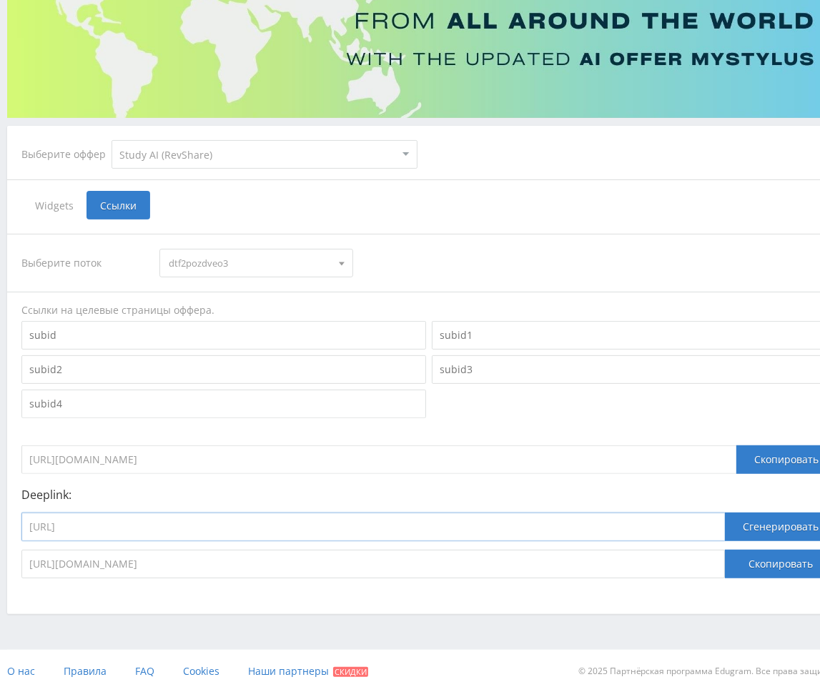
click at [225, 520] on input "[URL]" at bounding box center [373, 527] width 704 height 29
paste input "veo3"
type input "[URL]"
click at [720, 520] on button "Сгенерировать" at bounding box center [781, 527] width 112 height 29
click at [720, 554] on button "Скопировать" at bounding box center [781, 564] width 112 height 29
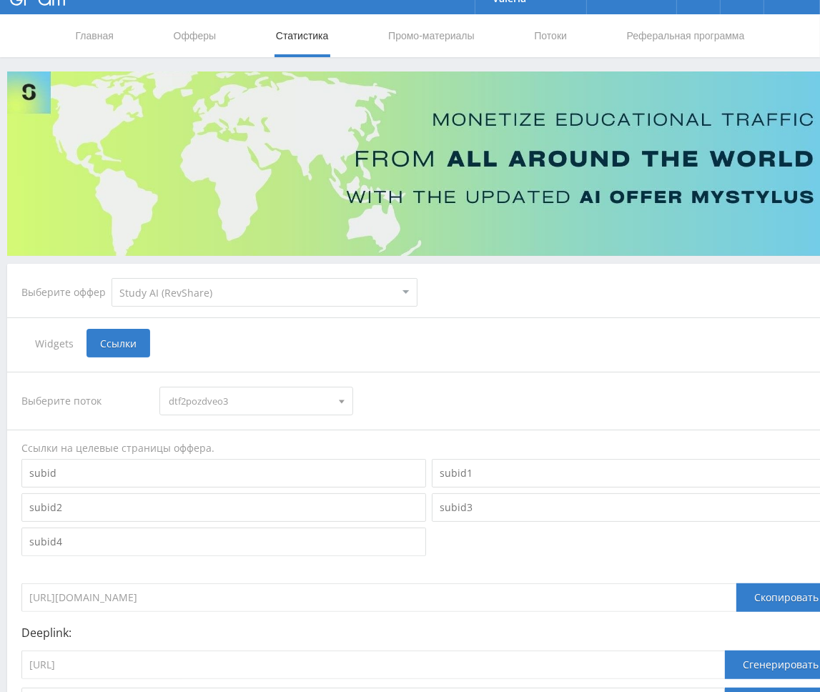
scroll to position [0, 0]
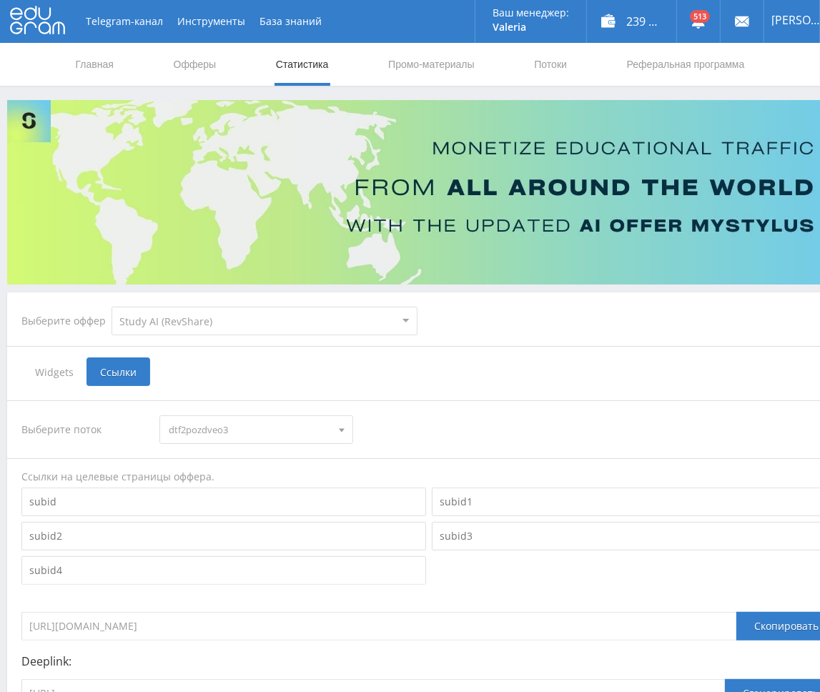
click at [247, 439] on span "dtf2pozdveo3" at bounding box center [250, 429] width 162 height 27
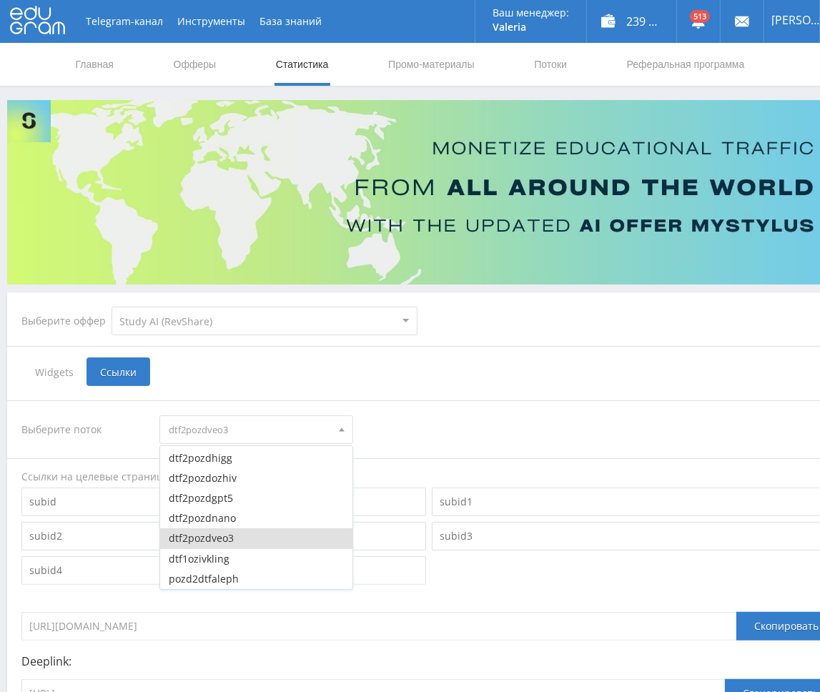
click at [255, 435] on span "dtf2pozdveo3" at bounding box center [250, 429] width 162 height 27
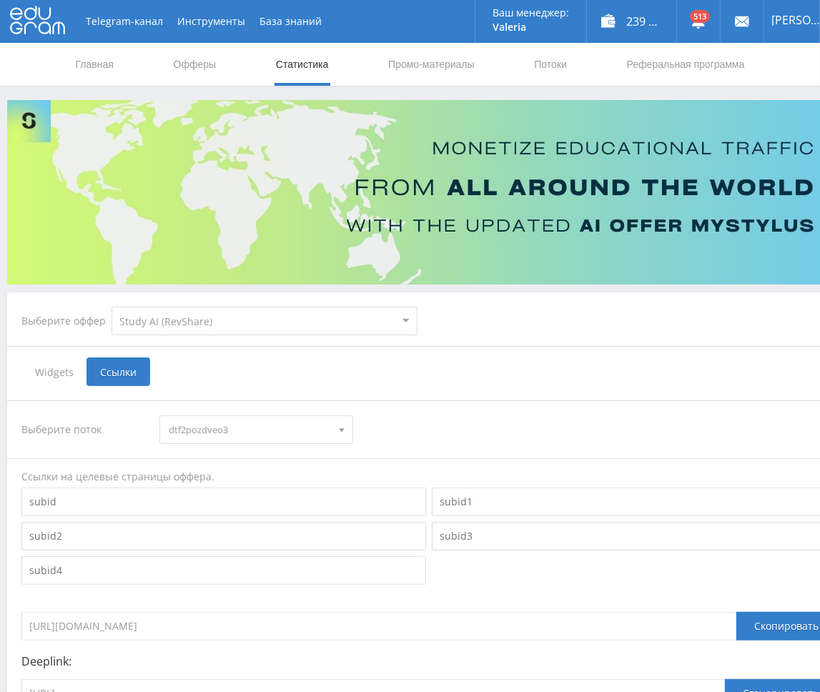
click at [293, 436] on span "dtf2pozdveo3" at bounding box center [250, 429] width 162 height 27
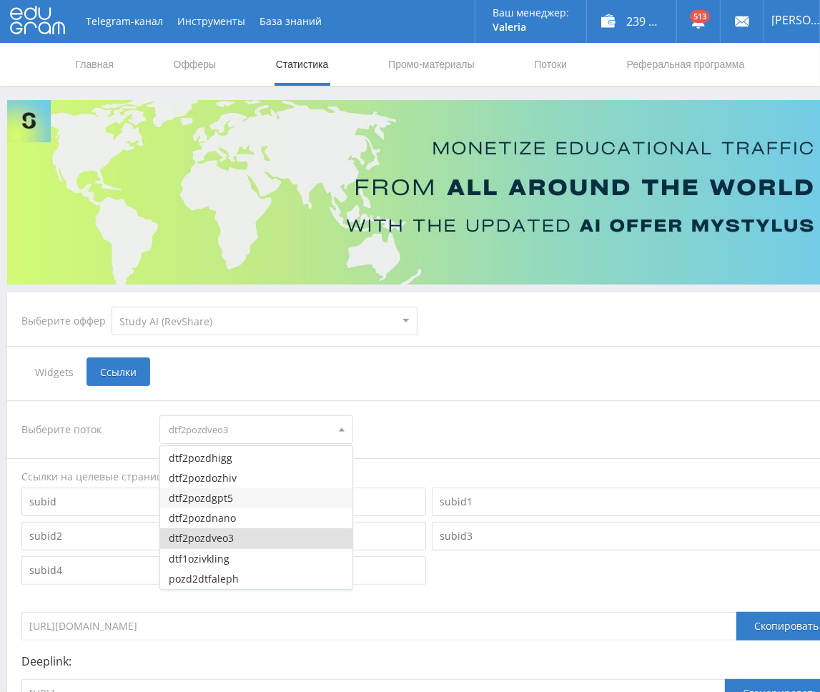
click at [243, 497] on button "dtf2pozdgpt5" at bounding box center [256, 499] width 192 height 20
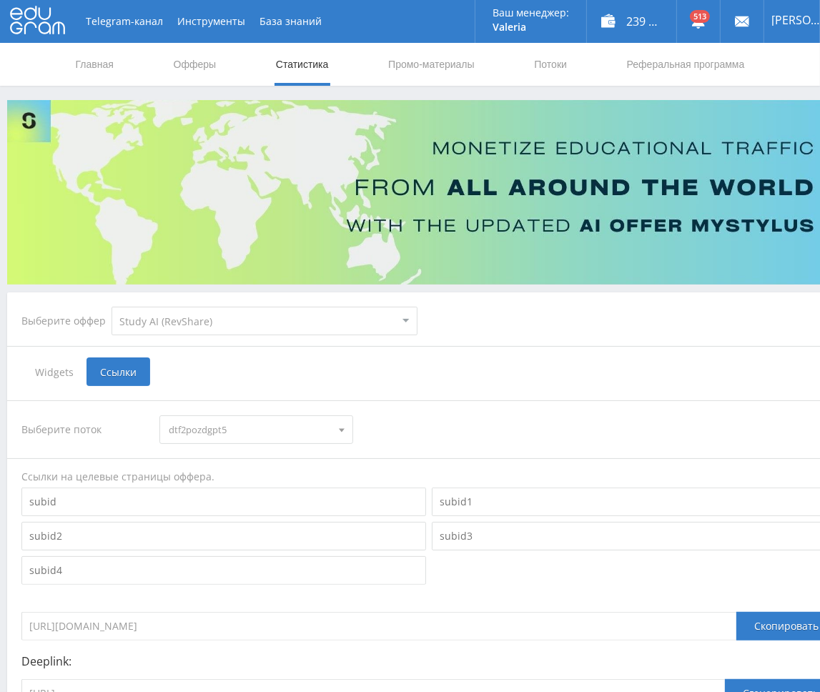
click at [260, 626] on input "[URL][DOMAIN_NAME]" at bounding box center [378, 626] width 715 height 29
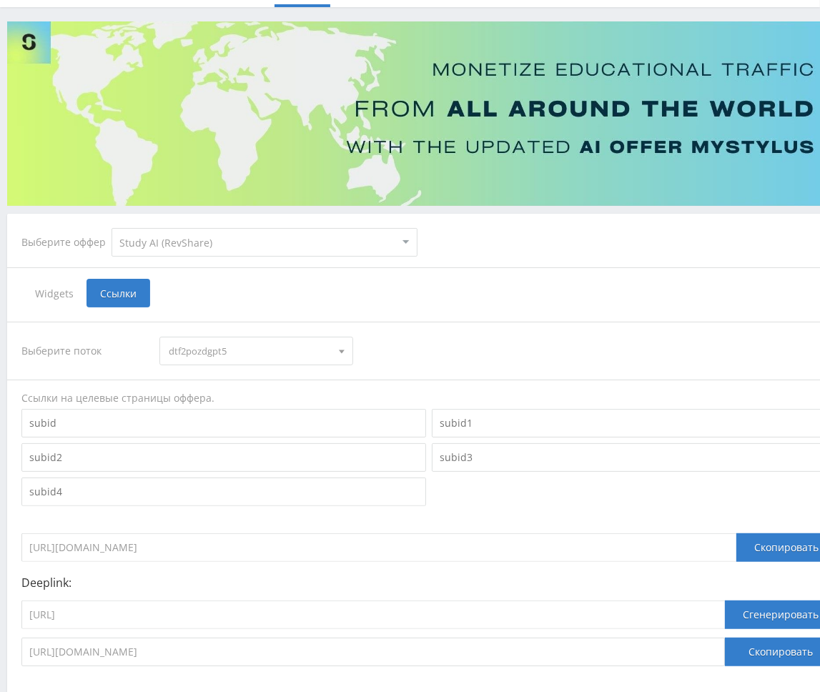
scroll to position [143, 0]
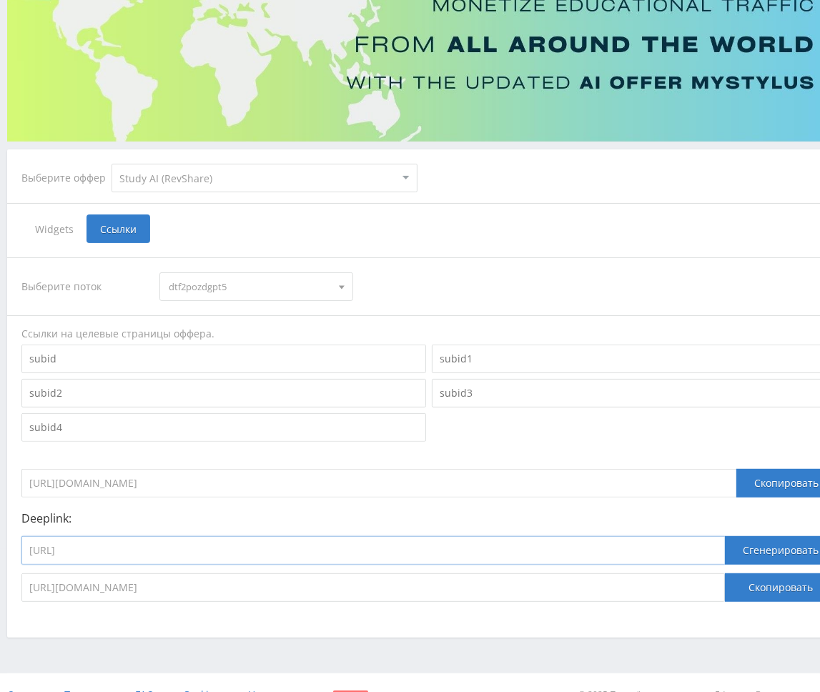
click at [356, 560] on input "[URL]" at bounding box center [373, 550] width 704 height 29
paste input "chat_gpt5"
type input "[URL]"
click at [720, 559] on button "Сгенерировать" at bounding box center [781, 550] width 112 height 29
click at [720, 589] on button "Скопировать" at bounding box center [781, 588] width 112 height 29
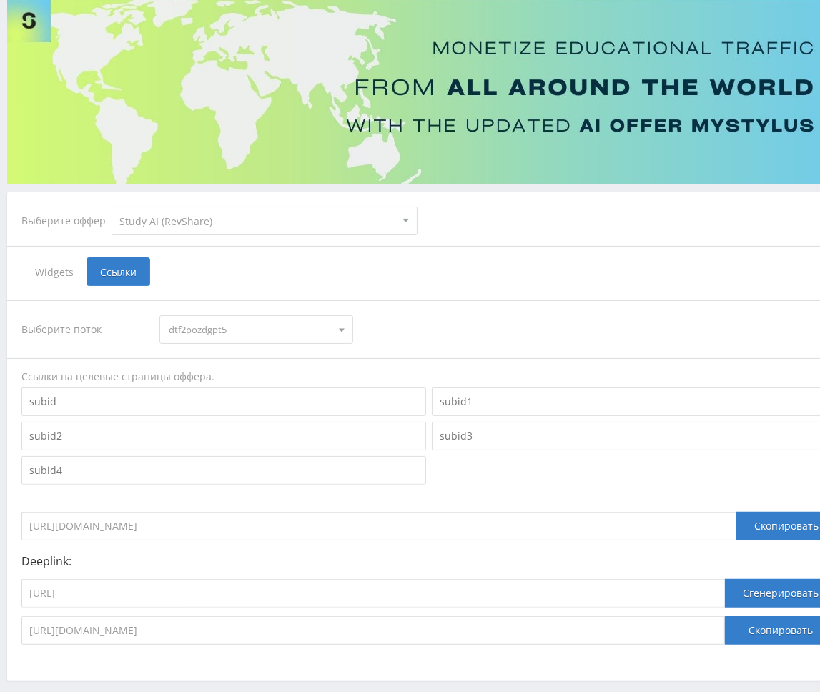
scroll to position [0, 0]
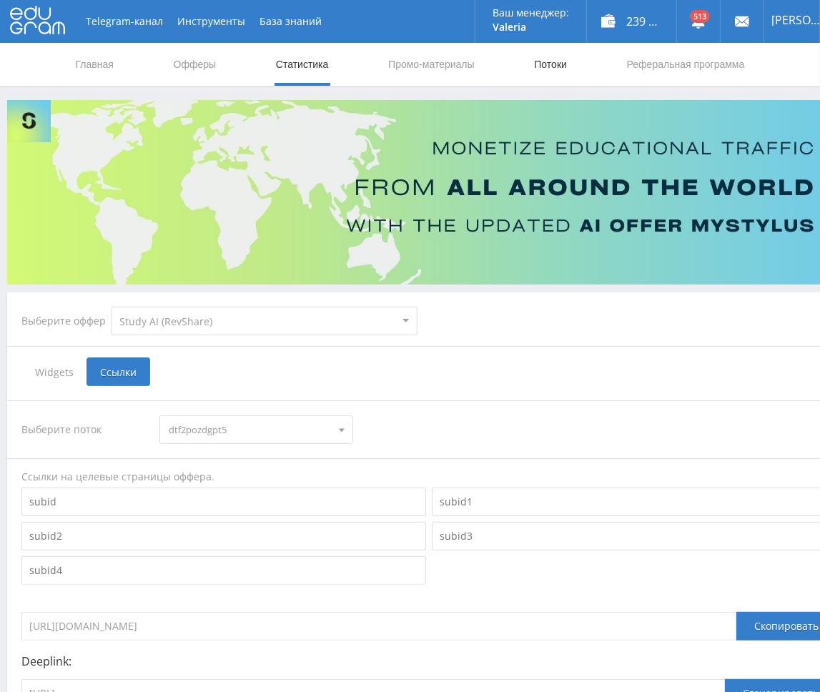
click at [540, 71] on link "Потоки" at bounding box center [551, 64] width 36 height 43
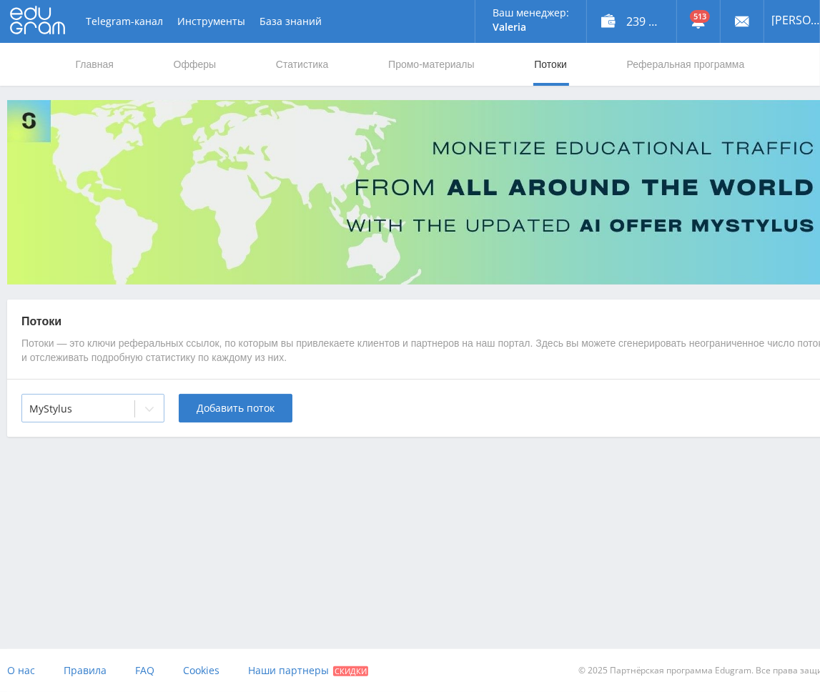
click at [119, 418] on div "MyStylus" at bounding box center [78, 409] width 112 height 20
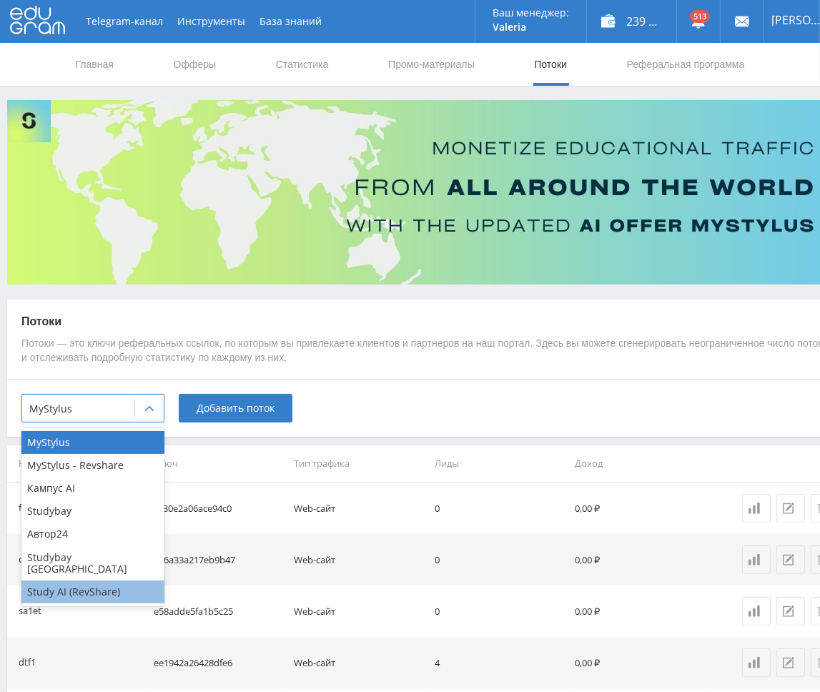
click at [82, 581] on div "Study AI (RevShare)" at bounding box center [92, 592] width 143 height 23
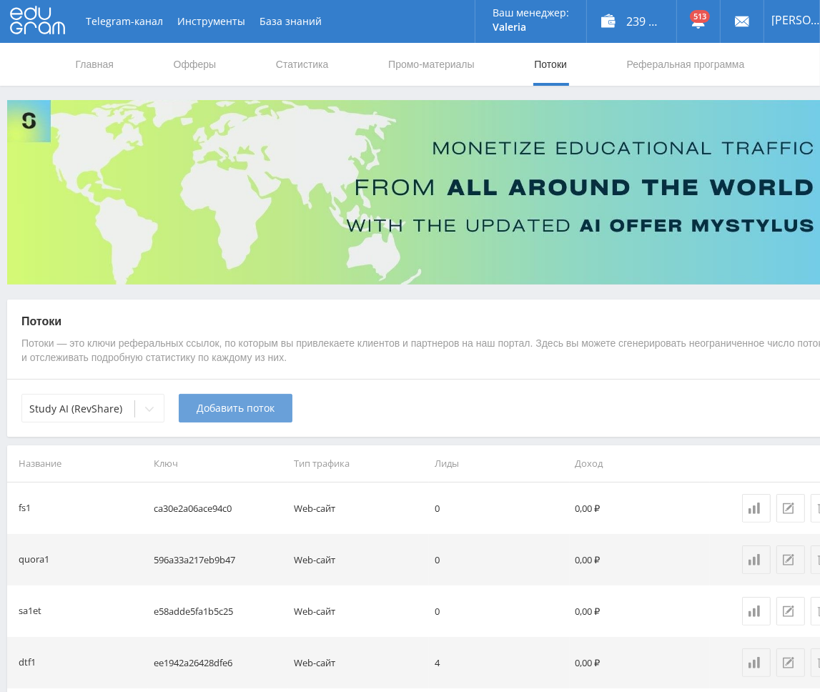
click at [217, 420] on button "Добавить поток" at bounding box center [236, 408] width 114 height 29
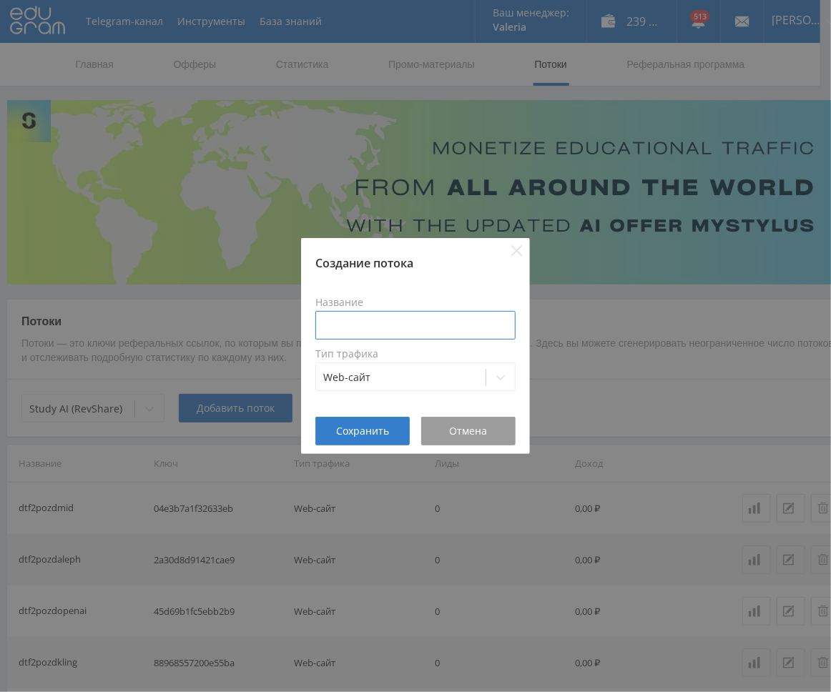
click at [418, 332] on input at bounding box center [415, 325] width 200 height 29
type input "dtf2pozdsuno"
click at [350, 433] on span "Сохранить" at bounding box center [362, 431] width 53 height 11
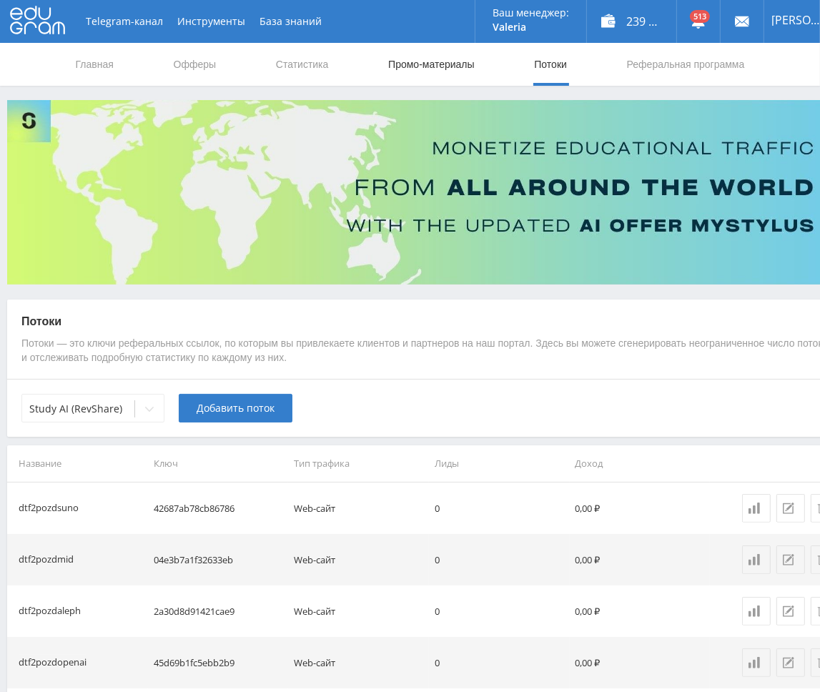
click at [430, 65] on link "Промо-материалы" at bounding box center [431, 64] width 89 height 43
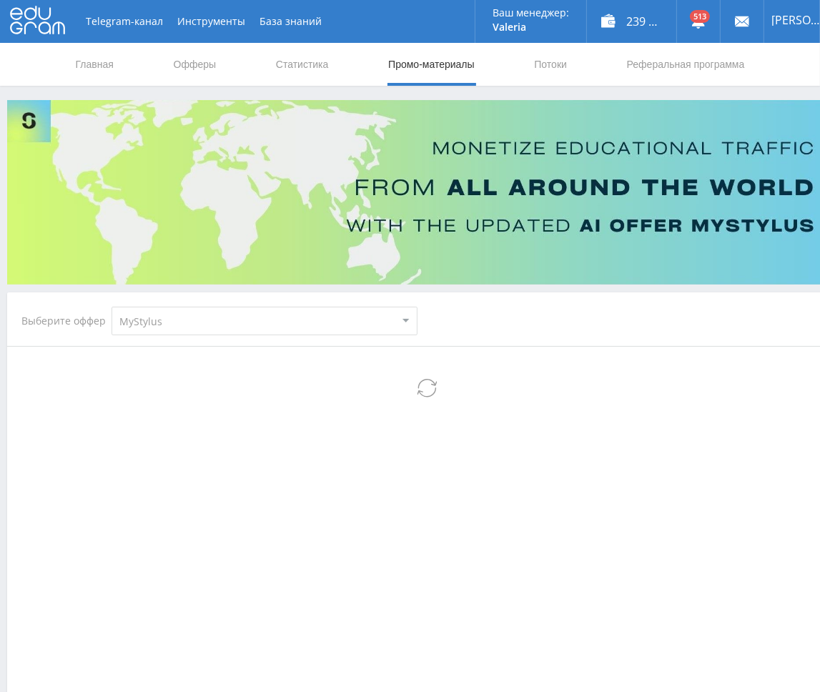
click at [192, 315] on select "MyStylus MyStylus - Revshare Кампус AI Studybay Автор24 Studybay [GEOGRAPHIC_DA…" at bounding box center [265, 321] width 306 height 29
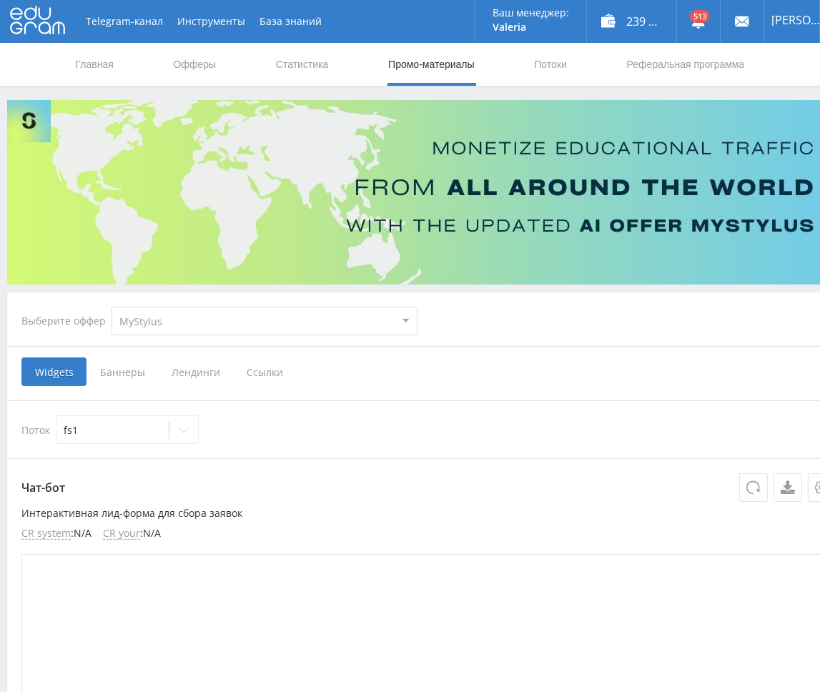
click at [228, 325] on select "MyStylus MyStylus - Revshare Кампус AI Studybay Автор24 Studybay [GEOGRAPHIC_DA…" at bounding box center [265, 321] width 306 height 29
select select "376"
click at [112, 307] on select "MyStylus MyStylus - Revshare Кампус AI Studybay Автор24 Studybay [GEOGRAPHIC_DA…" at bounding box center [265, 321] width 306 height 29
select select "376"
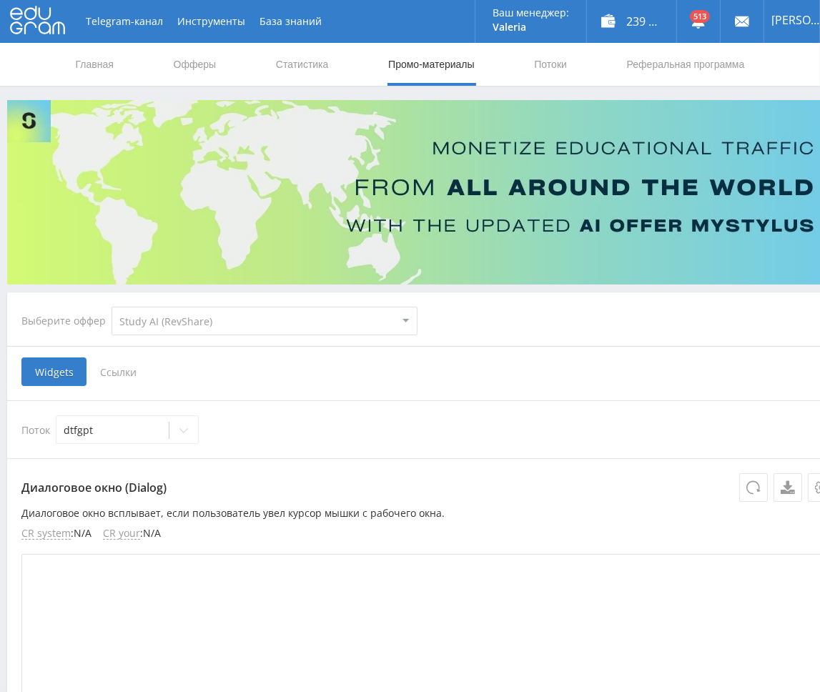
click at [130, 375] on span "Ссылки" at bounding box center [119, 372] width 64 height 29
click at [0, 0] on input "Ссылки" at bounding box center [0, 0] width 0 height 0
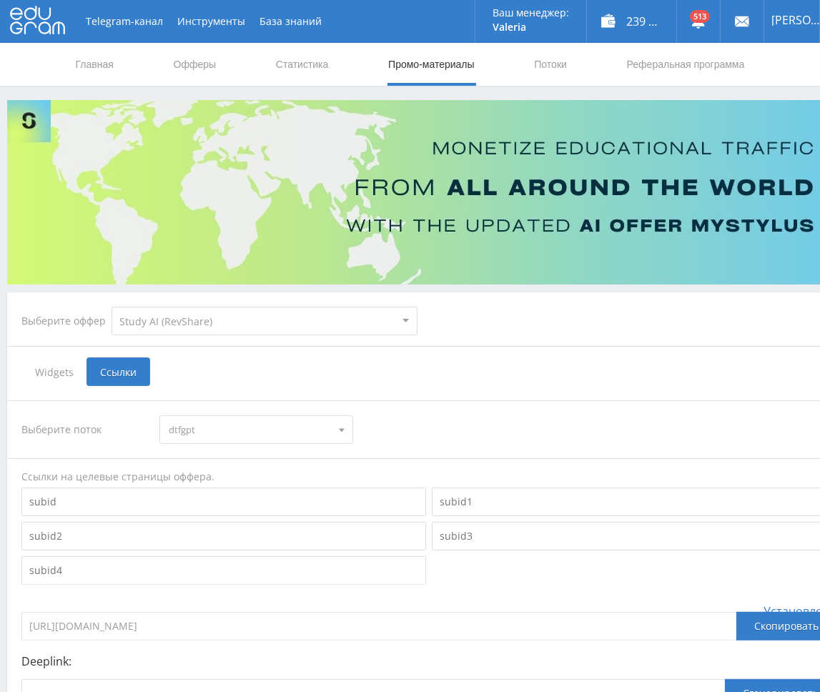
click at [242, 423] on span "dtfgpt" at bounding box center [250, 429] width 162 height 27
click at [247, 506] on button "dtf2pozdsuno" at bounding box center [256, 499] width 192 height 20
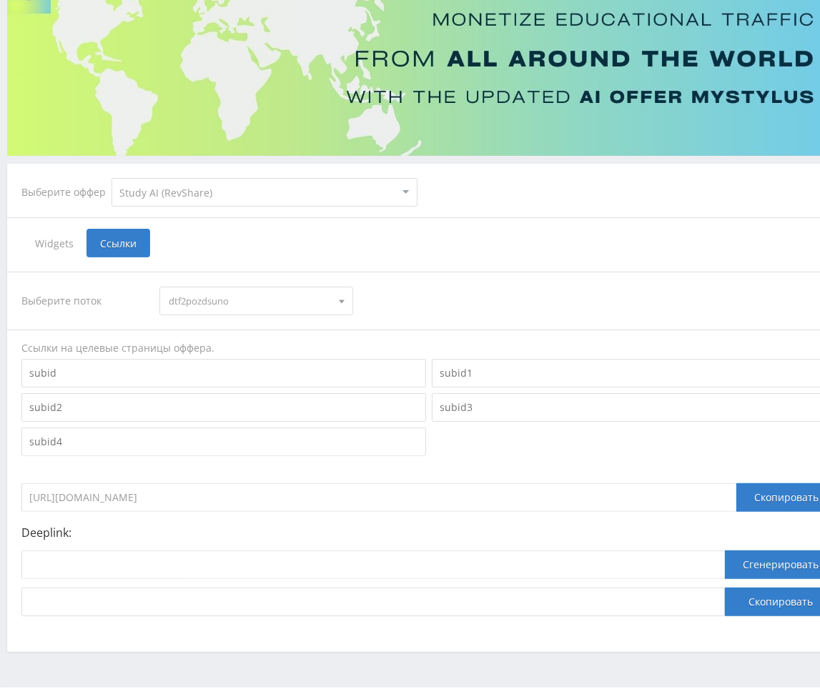
scroll to position [167, 0]
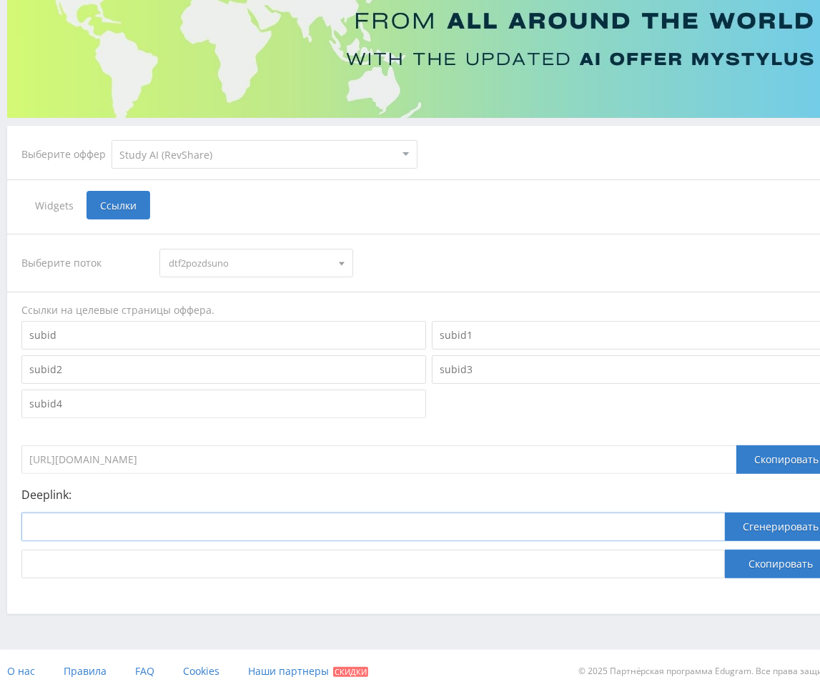
click at [255, 531] on input at bounding box center [373, 527] width 704 height 29
paste input "[URL]"
type input "[URL]"
click at [720, 530] on button "Сгенерировать" at bounding box center [781, 527] width 112 height 29
click at [720, 558] on button "Скопировать" at bounding box center [781, 564] width 112 height 29
